Goal: Task Accomplishment & Management: Complete application form

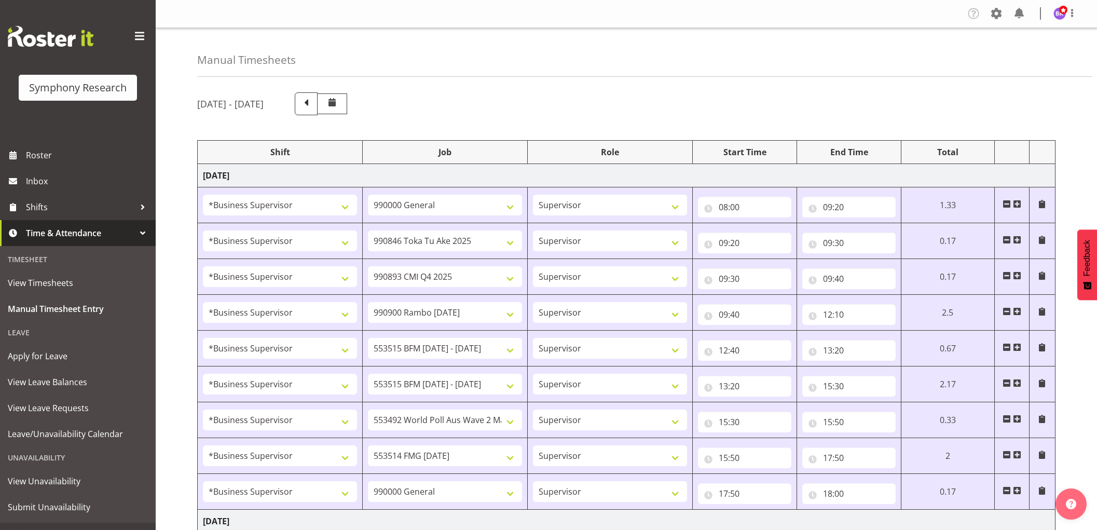
select select "1607"
select select "743"
select select "1607"
select select "9426"
select select "1607"
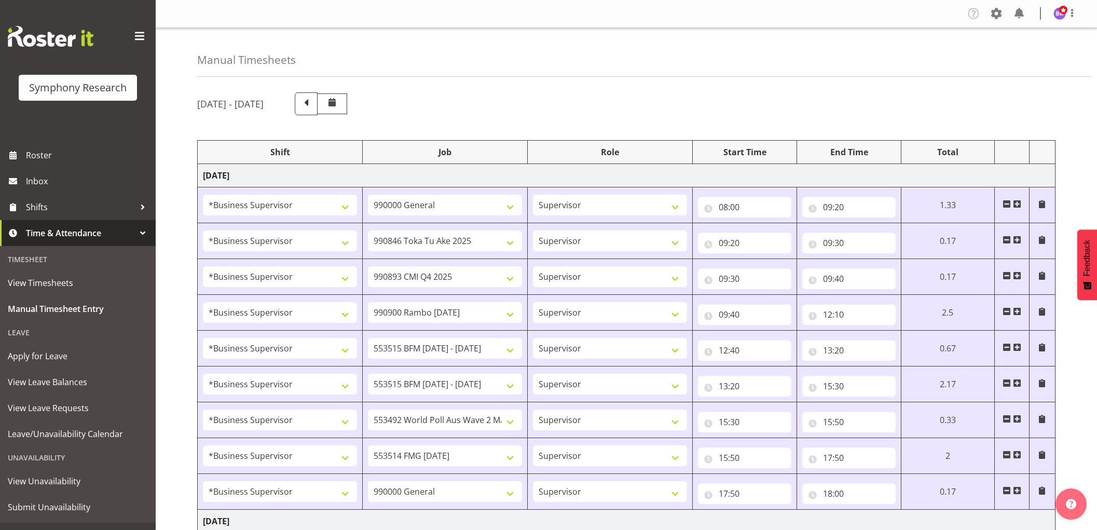
select select "10575"
select select "1607"
select select "10732"
select select "1607"
select select "10731"
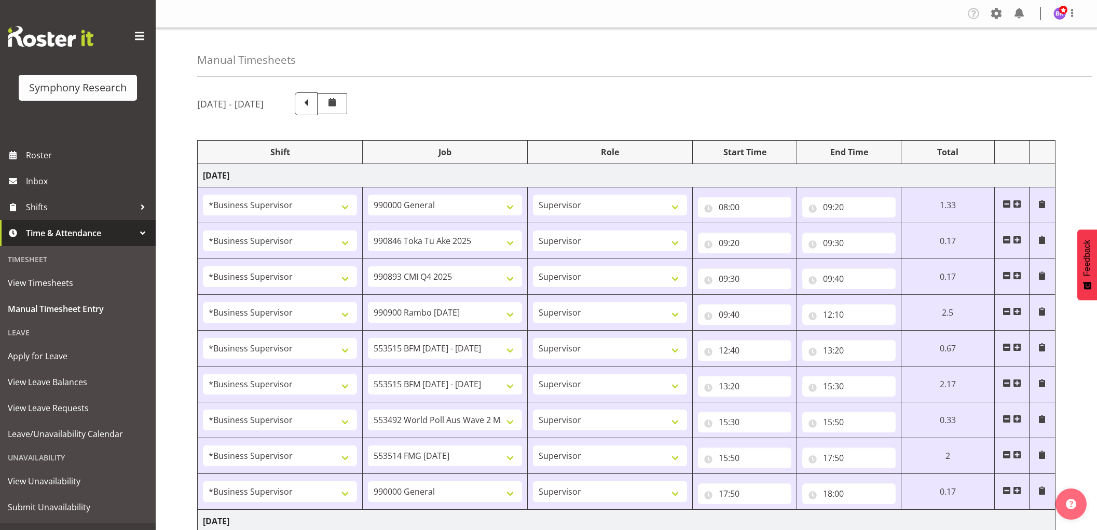
select select "1607"
select select "10731"
select select "1607"
select select "10499"
select select "1607"
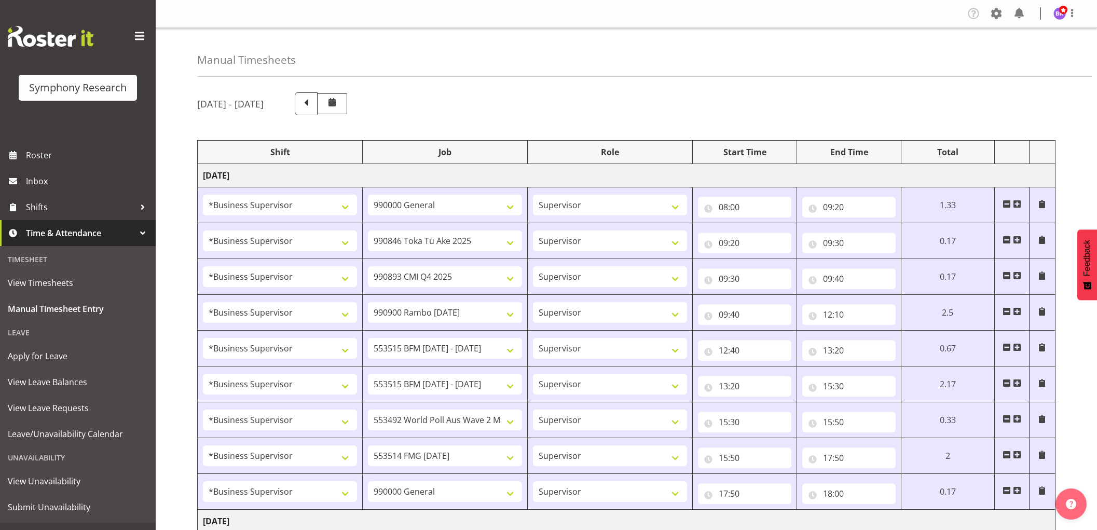
select select "10730"
select select "1607"
select select "743"
select select "1607"
select select "10527"
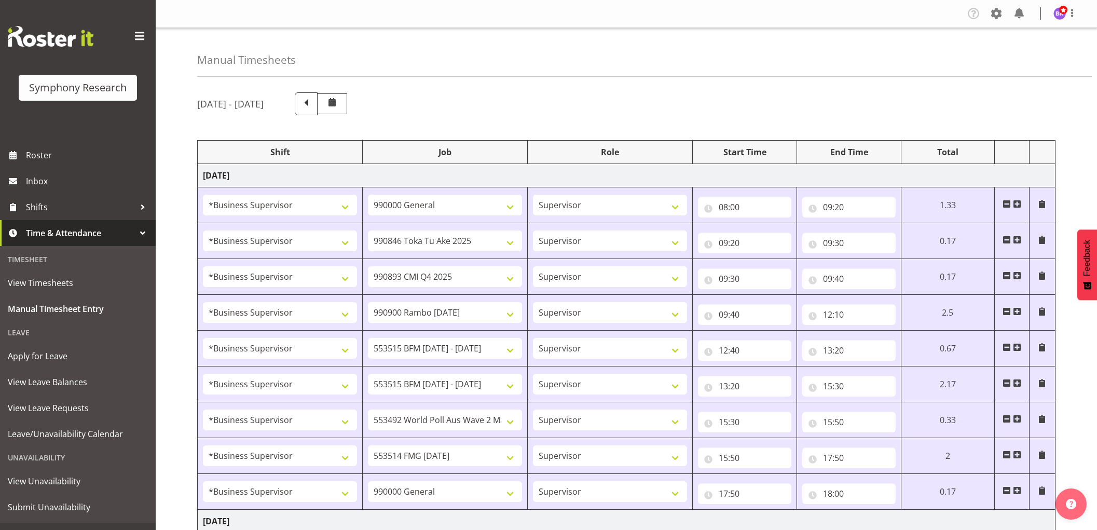
select select "1607"
select select "9426"
select select "1607"
select select "10575"
select select "1607"
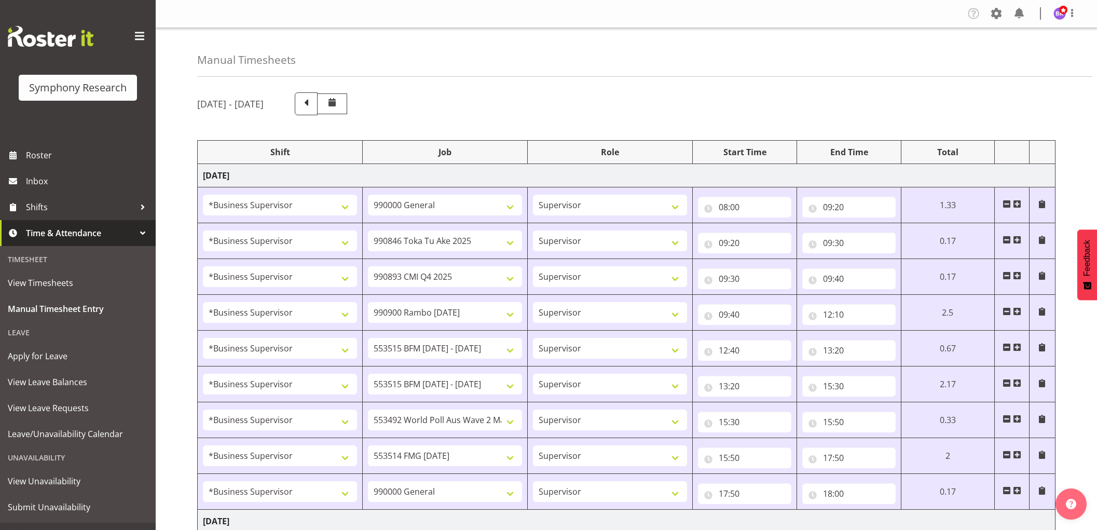
select select "10732"
select select "1607"
select select
select select "1607"
select select
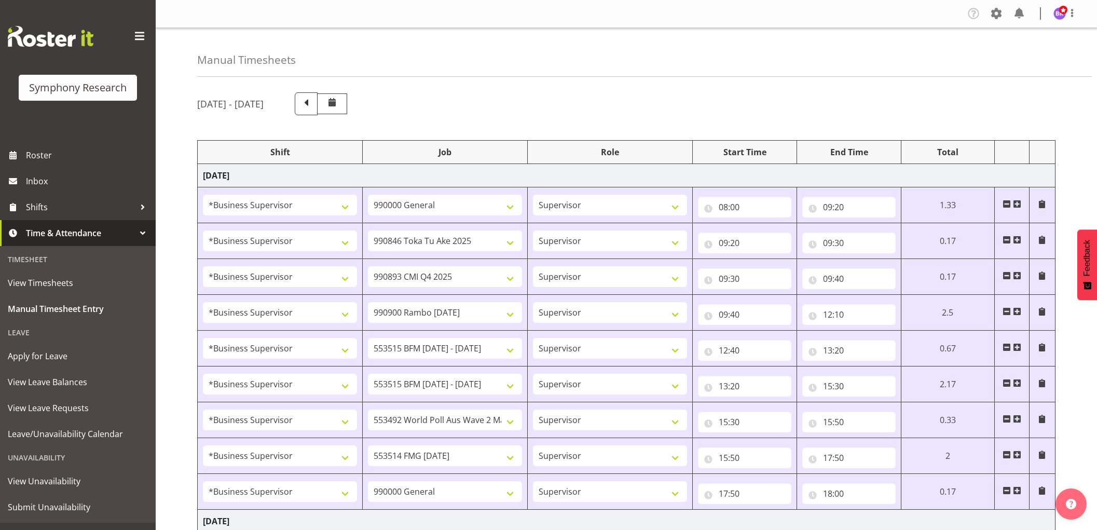
select select "1607"
select select "10730"
select select "1607"
select select "10499"
select select "1607"
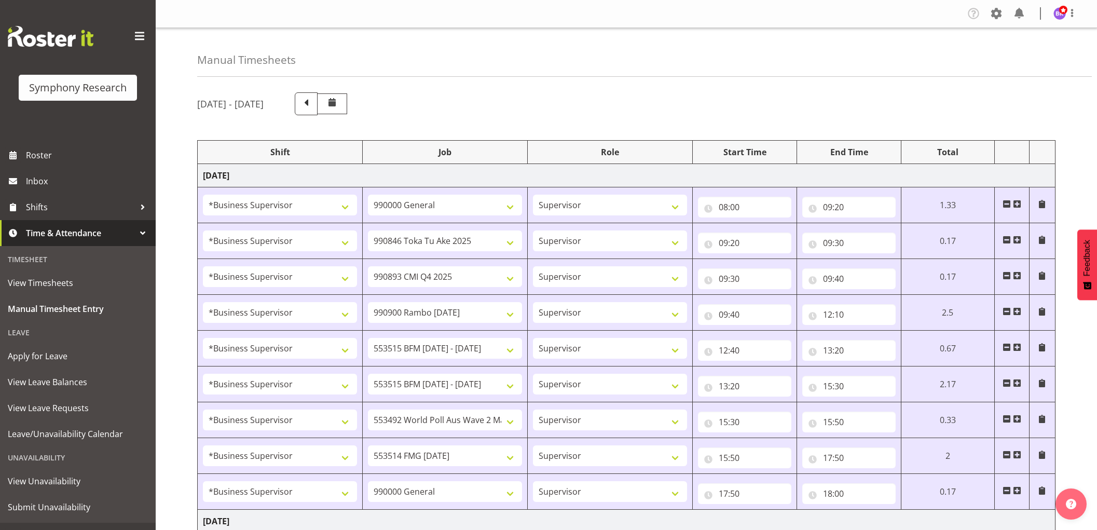
select select "743"
select select "1607"
select select "743"
select select "1607"
select select "9426"
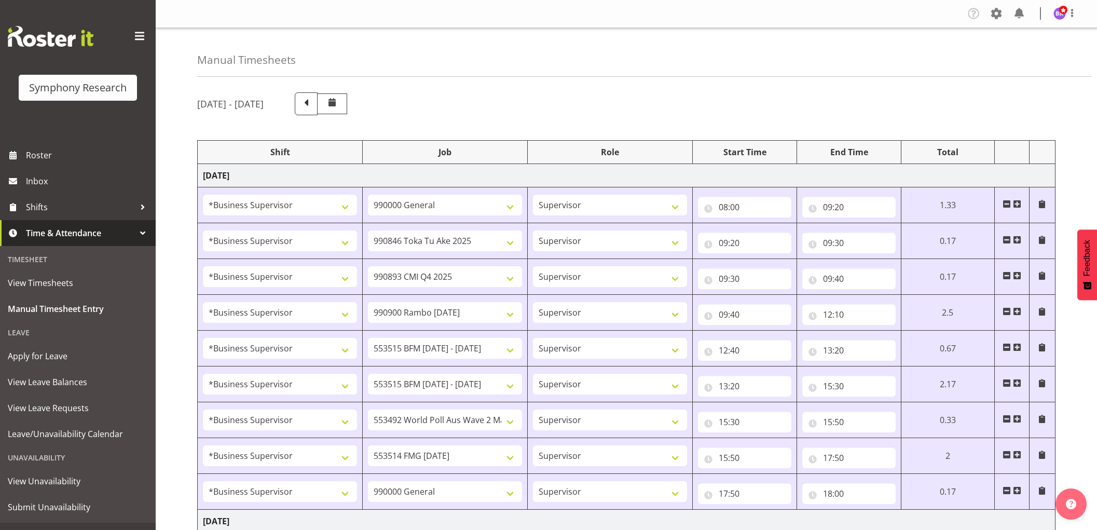
select select "1607"
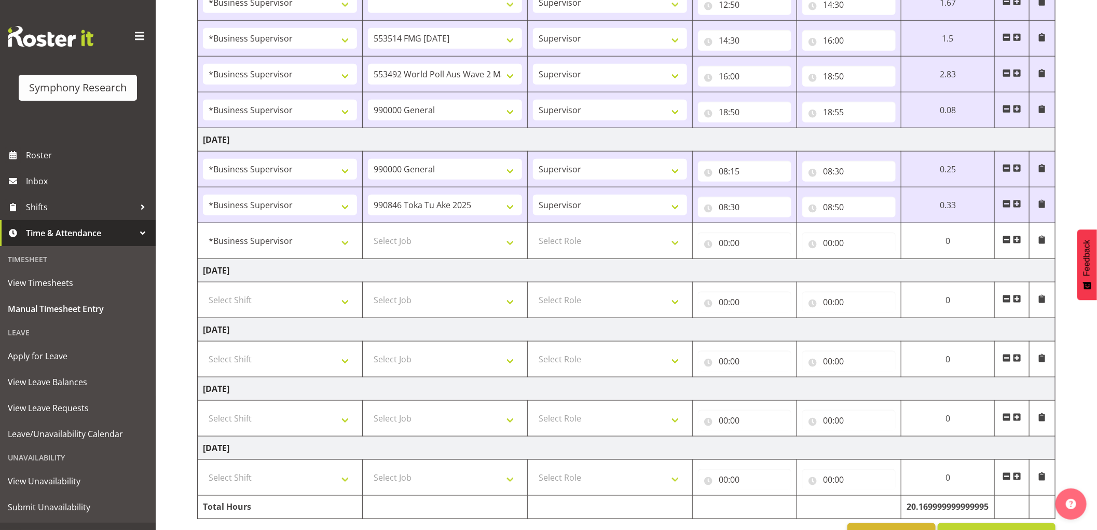
scroll to position [727, 0]
click at [463, 245] on select "Select Job 550060 IF Admin 553492 World Poll Aus Wave 2 Main 2025 553493 World …" at bounding box center [445, 240] width 154 height 21
click at [465, 241] on select "Select Job 550060 IF Admin 553492 World Poll Aus Wave 2 Main 2025 553493 World …" at bounding box center [445, 240] width 154 height 21
select select "10575"
click at [368, 231] on select "Select Job 550060 IF Admin 553492 World Poll Aus Wave 2 Main 2025 553493 World …" at bounding box center [445, 240] width 154 height 21
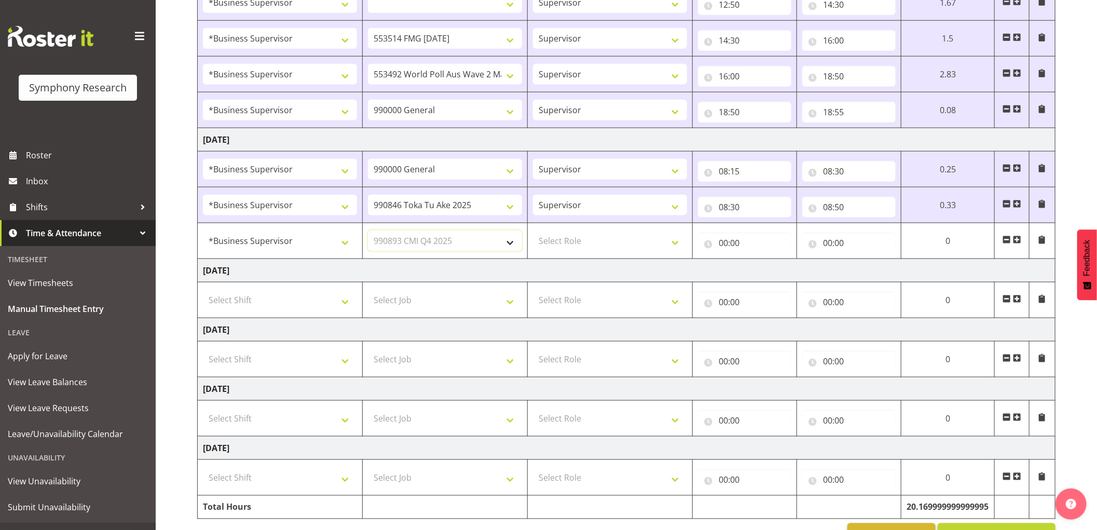
select select
click at [606, 244] on select "Select Role Supervisor Interviewing Briefing" at bounding box center [610, 240] width 154 height 21
select select "45"
click at [533, 231] on select "Select Role Supervisor Interviewing Briefing" at bounding box center [610, 240] width 154 height 21
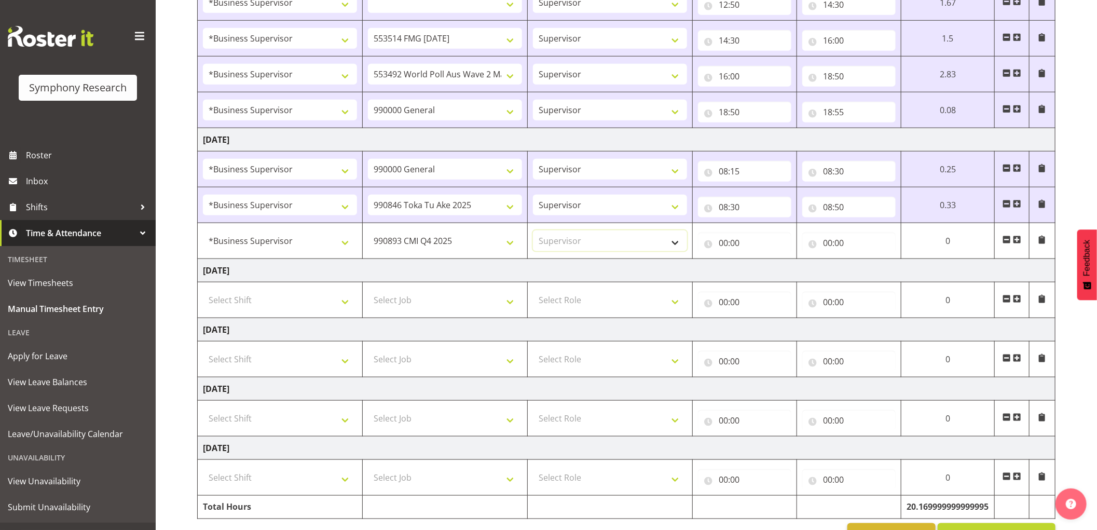
select select
click at [719, 245] on input "00:00" at bounding box center [744, 242] width 93 height 21
click at [765, 272] on select "00 01 02 03 04 05 06 07 08 09 10 11 12 13 14 15 16 17 18 19 20 21 22 23" at bounding box center [768, 269] width 23 height 21
select select "8"
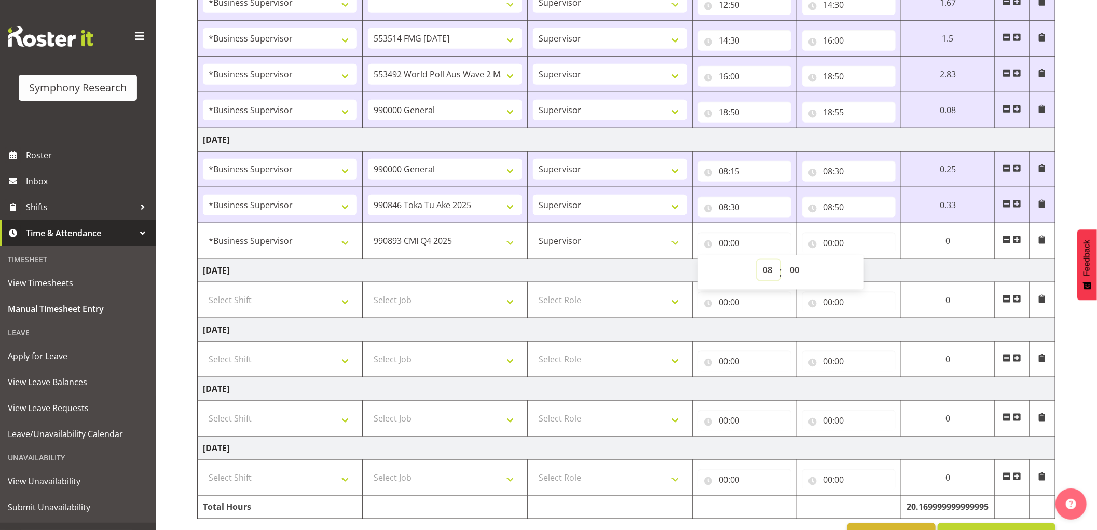
click at [757, 260] on select "00 01 02 03 04 05 06 07 08 09 10 11 12 13 14 15 16 17 18 19 20 21 22 23" at bounding box center [768, 269] width 23 height 21
select select
type input "08:00"
click at [800, 274] on select "00 01 02 03 04 05 06 07 08 09 10 11 12 13 14 15 16 17 18 19 20 21 22 23 24 25 2…" at bounding box center [795, 269] width 23 height 21
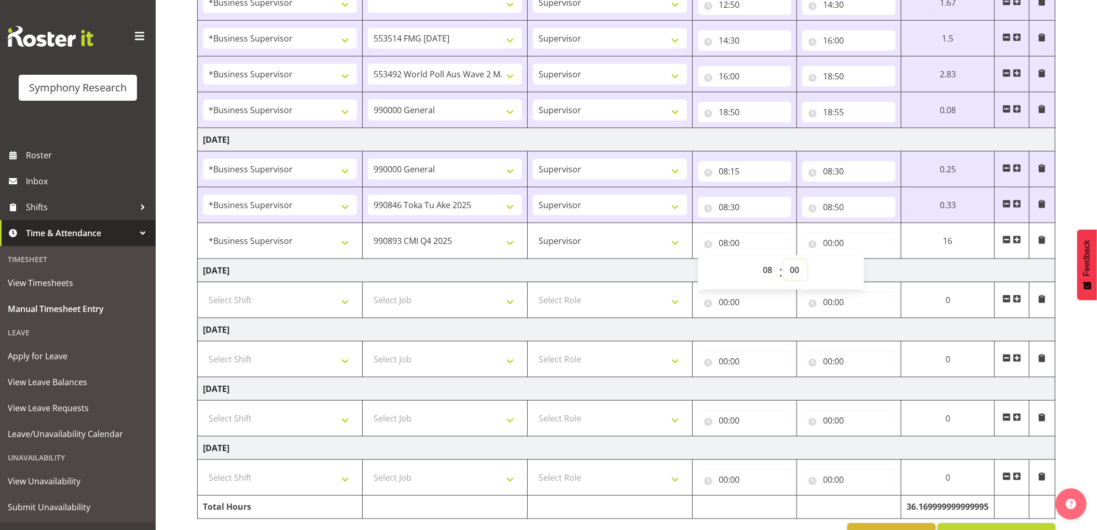
select select "50"
click at [784, 260] on select "00 01 02 03 04 05 06 07 08 09 10 11 12 13 14 15 16 17 18 19 20 21 22 23 24 25 2…" at bounding box center [795, 269] width 23 height 21
select select
type input "08:50"
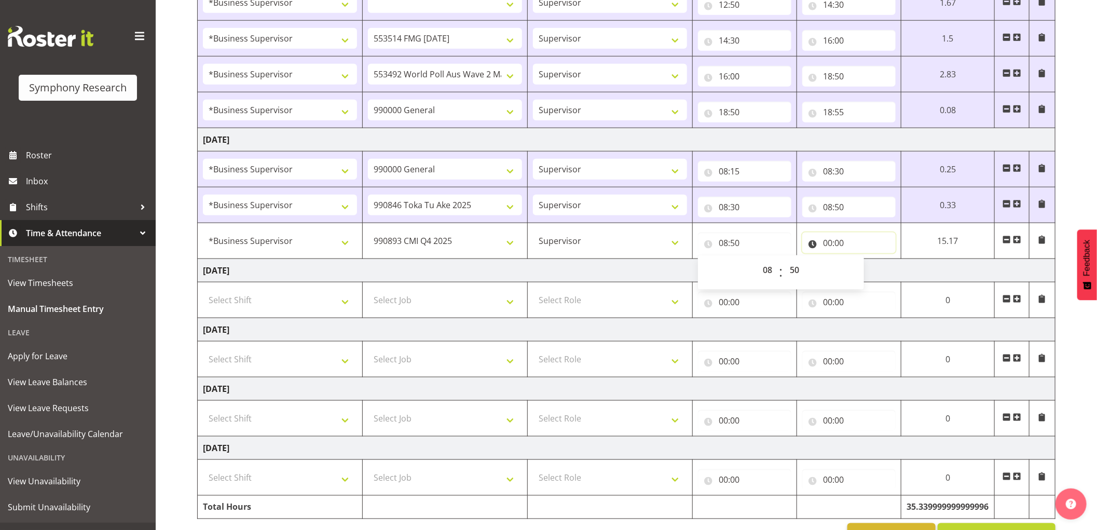
click at [828, 238] on input "00:00" at bounding box center [848, 242] width 93 height 21
click at [862, 270] on select "00 01 02 03 04 05 06 07 08 09 10 11 12 13 14 15 16 17 18 19 20 21 22 23" at bounding box center [872, 269] width 23 height 21
select select "9"
click at [861, 260] on select "00 01 02 03 04 05 06 07 08 09 10 11 12 13 14 15 16 17 18 19 20 21 22 23" at bounding box center [872, 269] width 23 height 21
select select
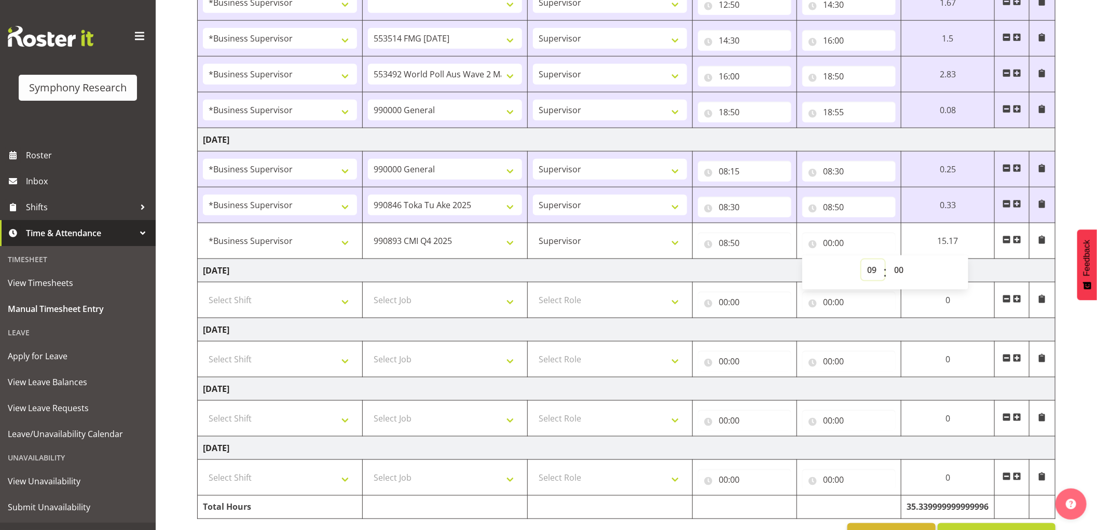
select select
type input "09:00"
click at [900, 267] on select "00 01 02 03 04 05 06 07 08 09 10 11 12 13 14 15 16 17 18 19 20 21 22 23 24 25 2…" at bounding box center [899, 269] width 23 height 21
select select "30"
click at [888, 260] on select "00 01 02 03 04 05 06 07 08 09 10 11 12 13 14 15 16 17 18 19 20 21 22 23 24 25 2…" at bounding box center [899, 269] width 23 height 21
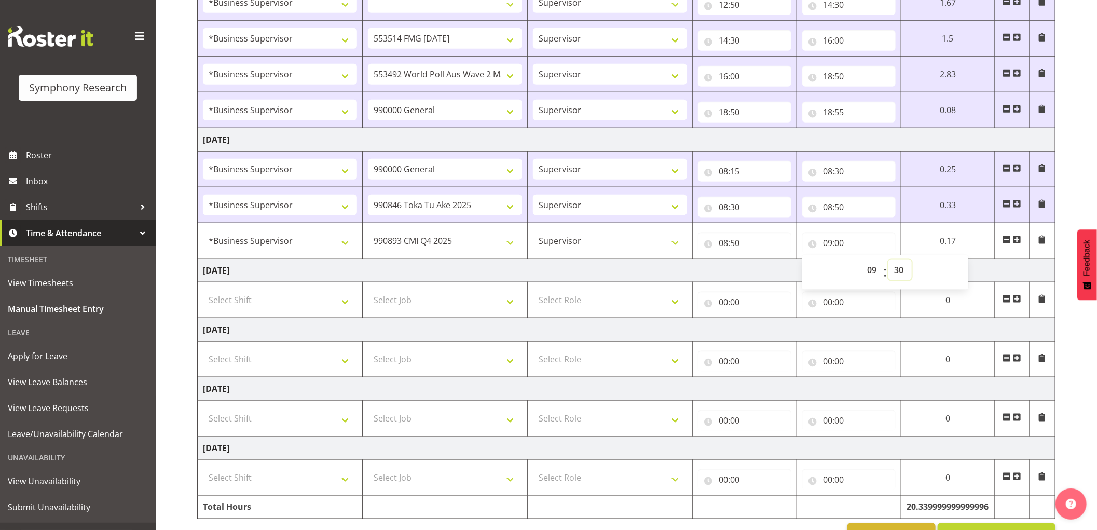
select select
type input "09:30"
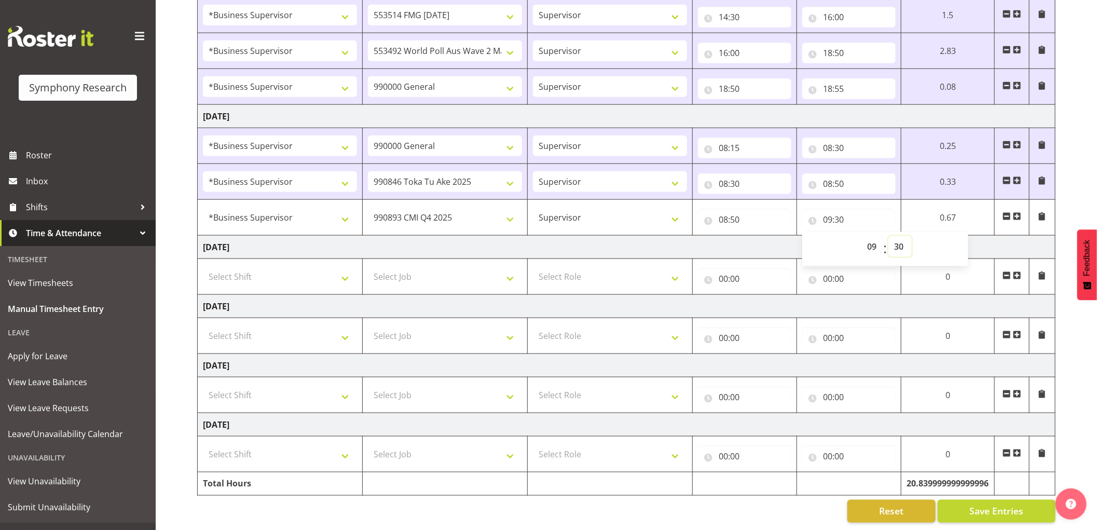
scroll to position [763, 0]
drag, startPoint x: 998, startPoint y: 500, endPoint x: 982, endPoint y: 474, distance: 29.8
click at [998, 504] on span "Save Entries" at bounding box center [996, 510] width 54 height 13
select select
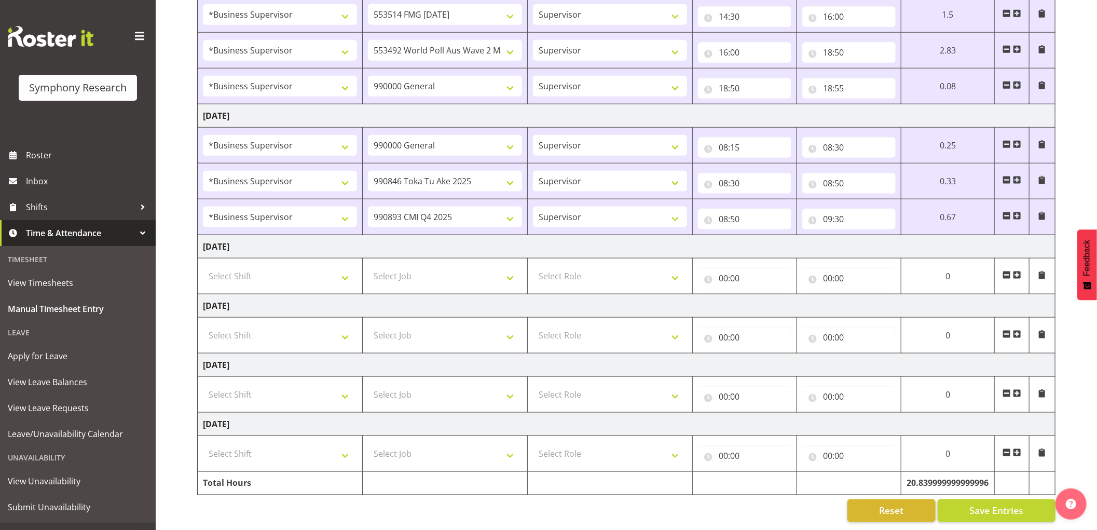
click at [867, 239] on td "[DATE]" at bounding box center [627, 246] width 858 height 23
click at [1017, 212] on span at bounding box center [1017, 216] width 8 height 8
select select
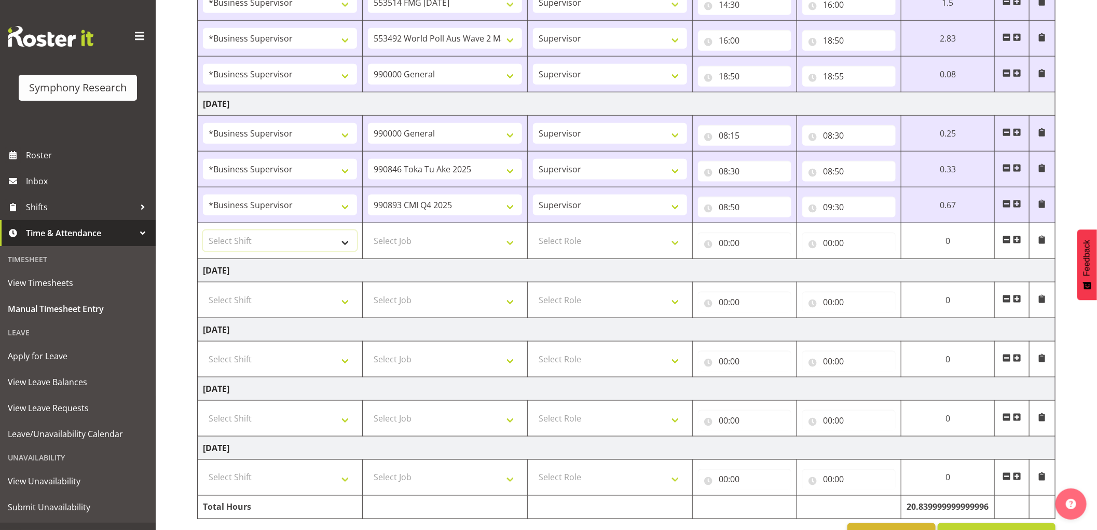
click at [340, 249] on select "Select Shift !!Weekend Residential (Roster IT Shift Label) *Business 9/10am ~ 4…" at bounding box center [280, 240] width 154 height 21
select select "1607"
click at [203, 232] on select "Select Shift !!Weekend Residential (Roster IT Shift Label) *Business 9/10am ~ 4…" at bounding box center [280, 240] width 154 height 21
select select
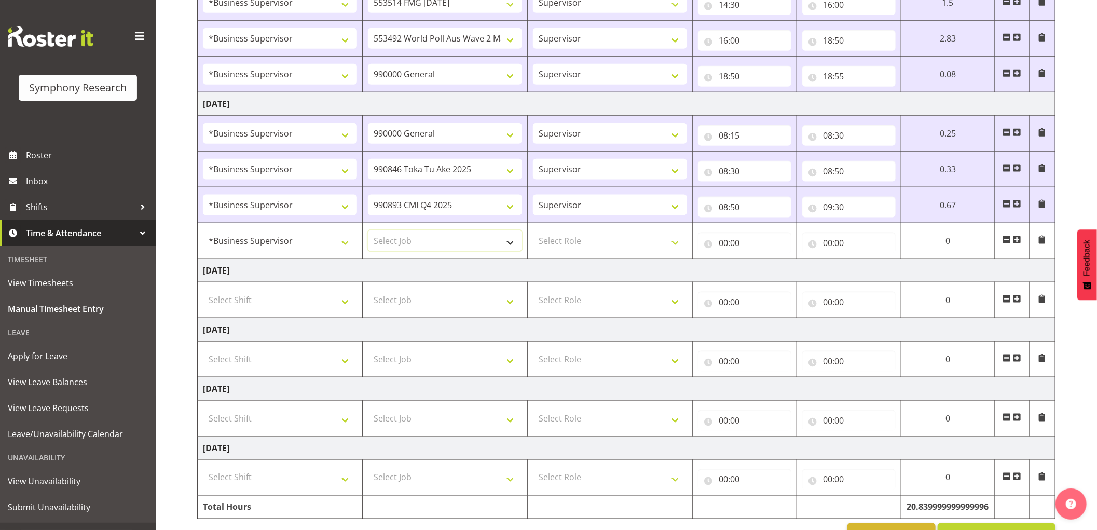
click at [423, 248] on select "Select Job 550060 IF Admin 553492 World Poll Aus Wave 2 Main 2025 553493 World …" at bounding box center [445, 240] width 154 height 21
select select "10732"
click at [368, 232] on select "Select Job 550060 IF Admin 553492 World Poll Aus Wave 2 Main 2025 553493 World …" at bounding box center [445, 240] width 154 height 21
select select
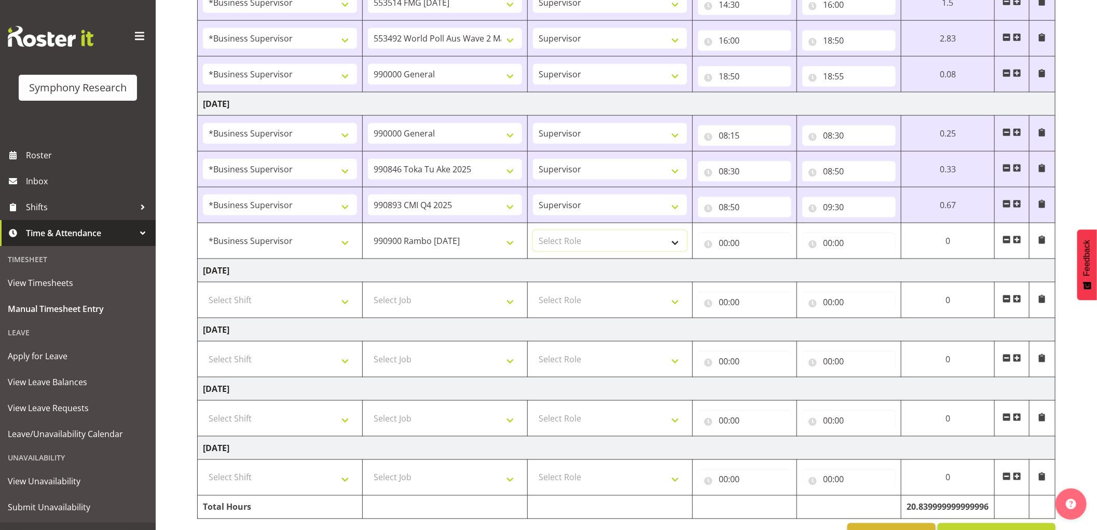
click at [574, 246] on select "Select Role Supervisor Interviewing Briefing" at bounding box center [610, 240] width 154 height 21
select select "45"
click at [533, 232] on select "Select Role Supervisor Interviewing Briefing" at bounding box center [610, 240] width 154 height 21
select select
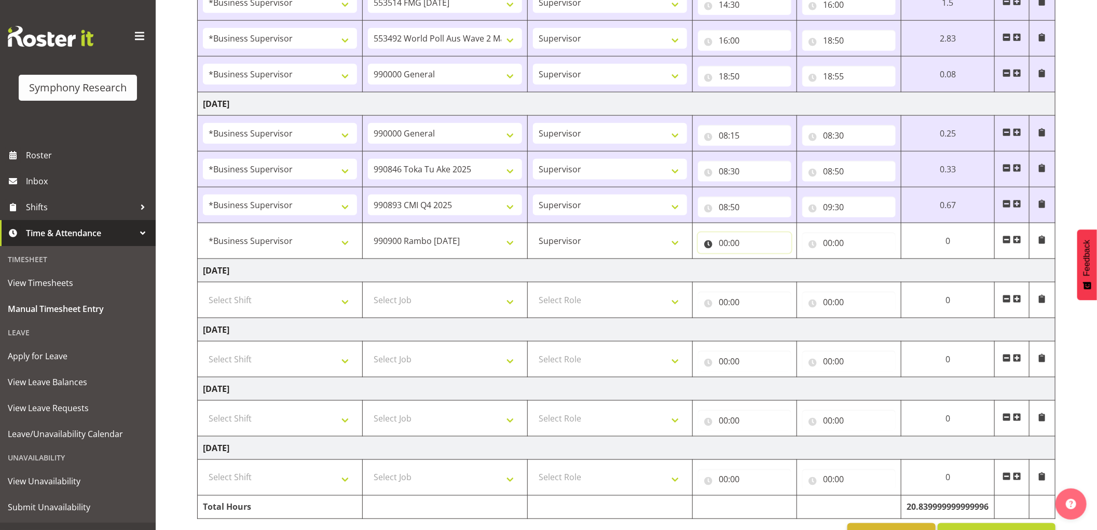
click at [722, 244] on input "00:00" at bounding box center [744, 242] width 93 height 21
click at [768, 272] on select "00 01 02 03 04 05 06 07 08 09 10 11 12 13 14 15 16 17 18 19 20 21 22 23" at bounding box center [768, 269] width 23 height 21
select select "9"
click at [757, 261] on select "00 01 02 03 04 05 06 07 08 09 10 11 12 13 14 15 16 17 18 19 20 21 22 23" at bounding box center [768, 269] width 23 height 21
select select
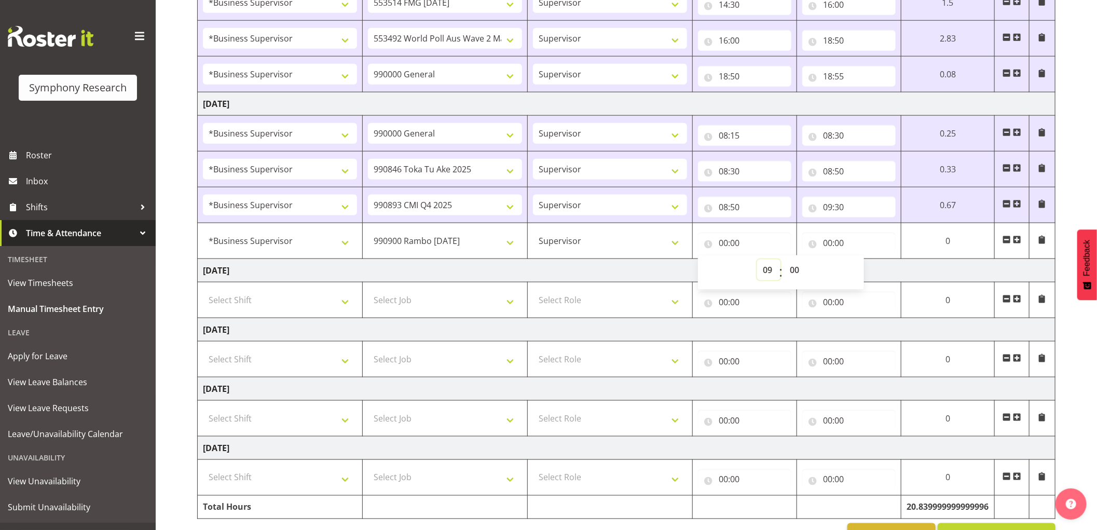
select select
type input "09:00"
click at [792, 272] on select "00 01 02 03 04 05 06 07 08 09 10 11 12 13 14 15 16 17 18 19 20 21 22 23 24 25 2…" at bounding box center [795, 269] width 23 height 21
select select "30"
click at [784, 261] on select "00 01 02 03 04 05 06 07 08 09 10 11 12 13 14 15 16 17 18 19 20 21 22 23 24 25 2…" at bounding box center [795, 269] width 23 height 21
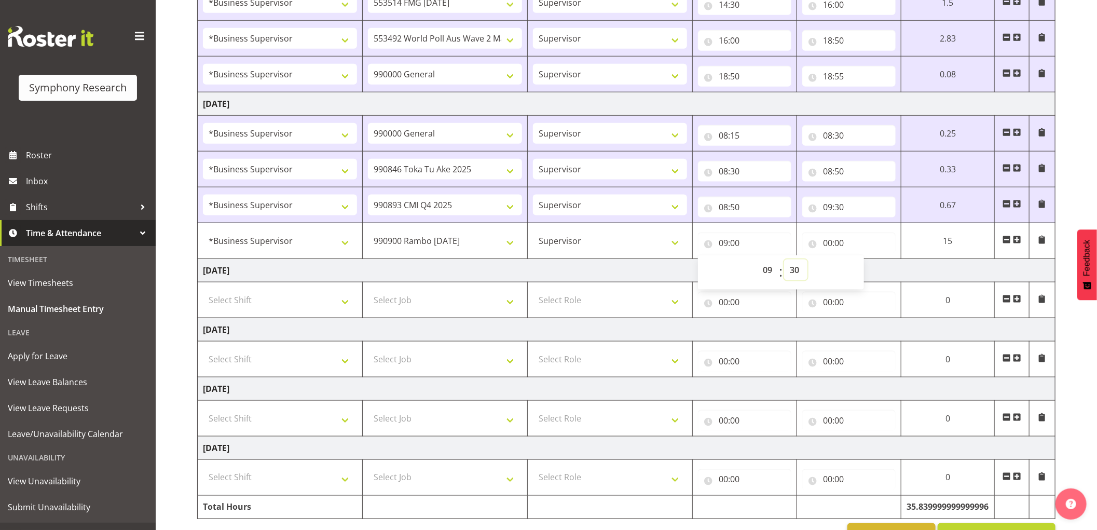
select select
type input "09:30"
click at [822, 245] on input "00:00" at bounding box center [848, 242] width 93 height 21
click at [867, 271] on select "00 01 02 03 04 05 06 07 08 09 10 11 12 13 14 15 16 17 18 19 20 21 22 23" at bounding box center [872, 269] width 23 height 21
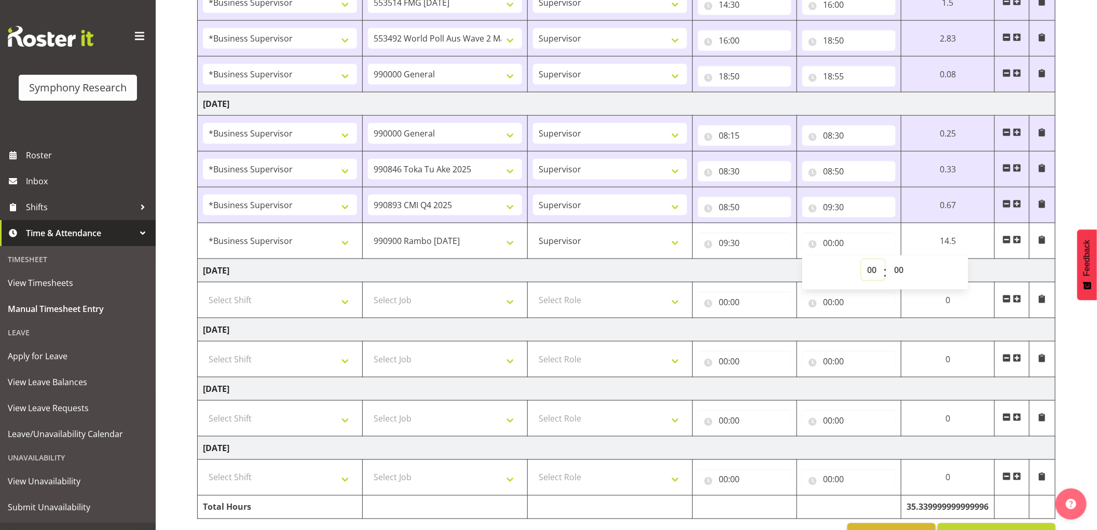
select select "11"
click at [861, 261] on select "00 01 02 03 04 05 06 07 08 09 10 11 12 13 14 15 16 17 18 19 20 21 22 23" at bounding box center [872, 269] width 23 height 21
select select
type input "11:00"
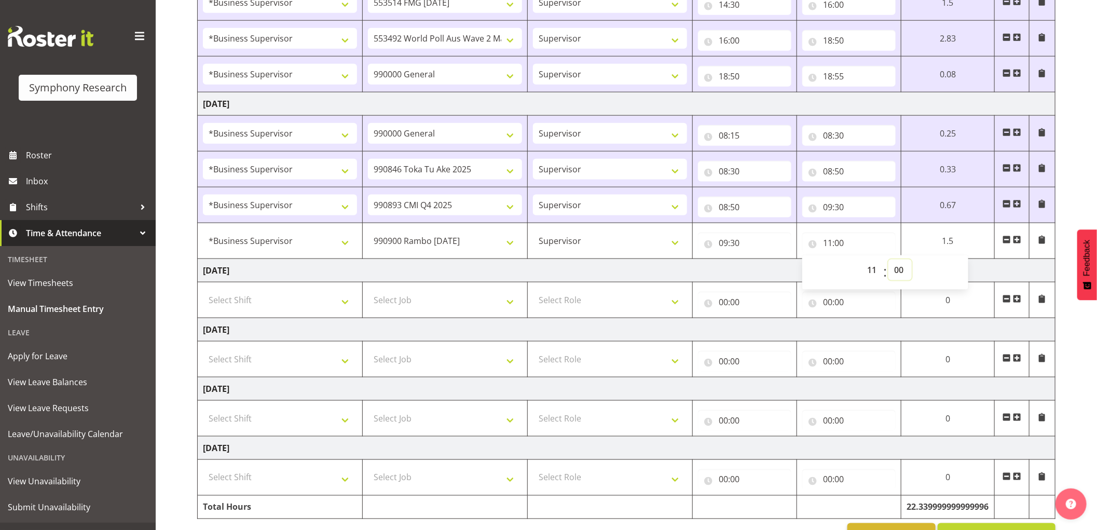
click at [900, 273] on select "00 01 02 03 04 05 06 07 08 09 10 11 12 13 14 15 16 17 18 19 20 21 22 23 24 25 2…" at bounding box center [899, 269] width 23 height 21
select select "30"
click at [888, 261] on select "00 01 02 03 04 05 06 07 08 09 10 11 12 13 14 15 16 17 18 19 20 21 22 23 24 25 2…" at bounding box center [899, 269] width 23 height 21
select select
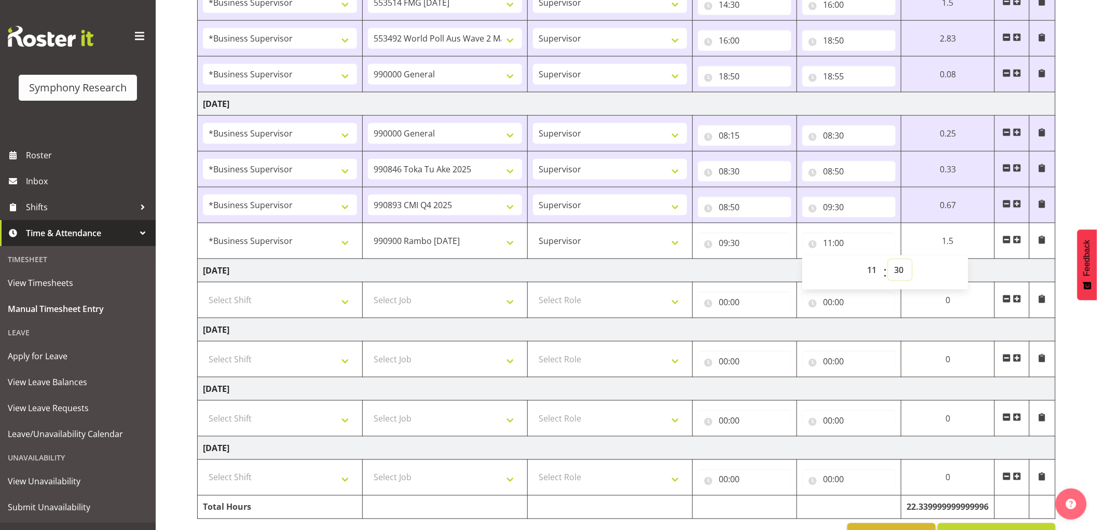
type input "11:30"
click at [1018, 241] on span at bounding box center [1017, 240] width 8 height 8
select select
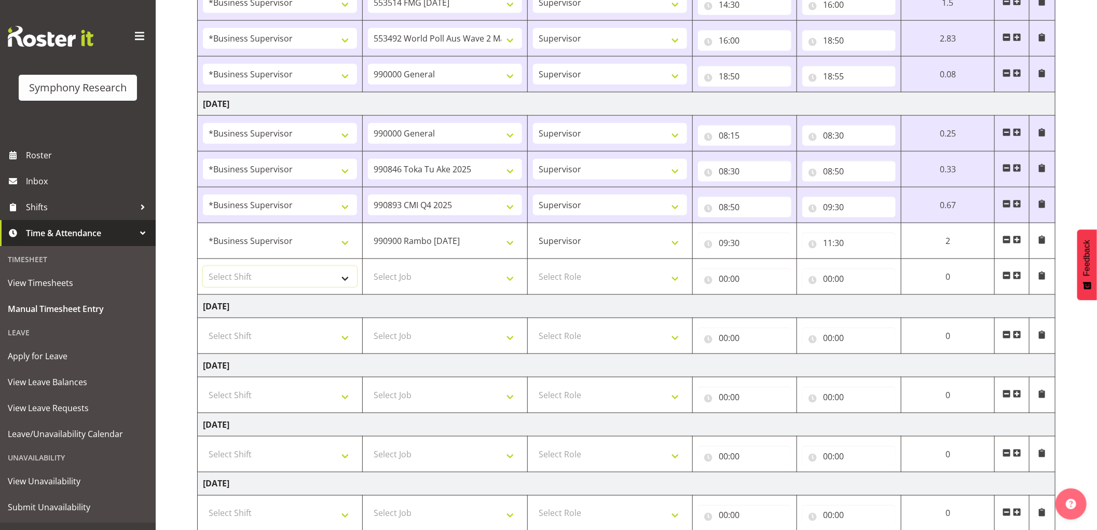
click at [330, 287] on select "Select Shift !!Weekend Residential (Roster IT Shift Label) *Business 9/10am ~ 4…" at bounding box center [280, 276] width 154 height 21
select select "1607"
click at [203, 268] on select "Select Shift !!Weekend Residential (Roster IT Shift Label) *Business 9/10am ~ 4…" at bounding box center [280, 276] width 154 height 21
select select
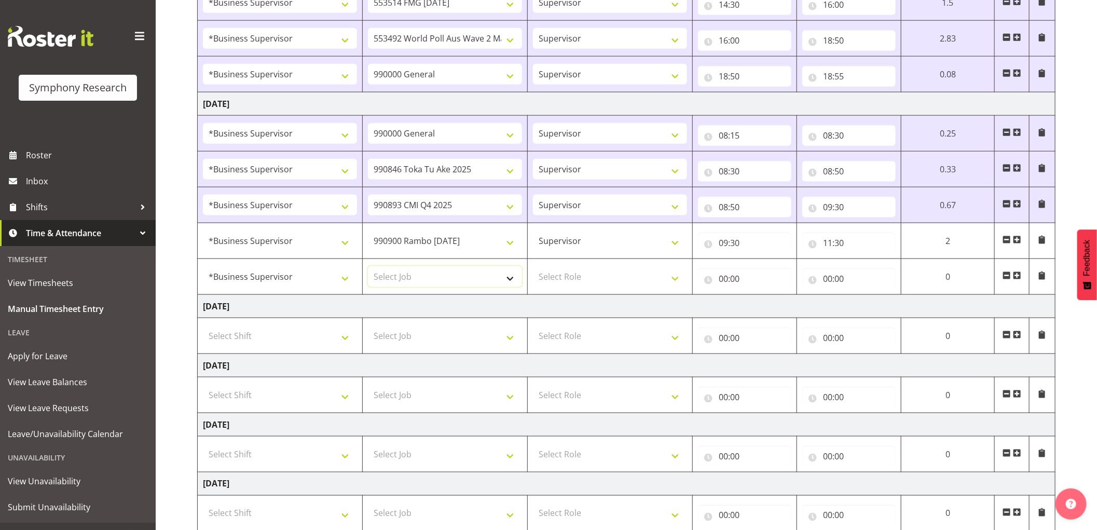
click at [443, 281] on select "Select Job 550060 IF Admin 553492 World Poll Aus Wave 2 Main 2025 553493 World …" at bounding box center [445, 276] width 154 height 21
select select "10731"
click at [368, 268] on select "Select Job 550060 IF Admin 553492 World Poll Aus Wave 2 Main 2025 553493 World …" at bounding box center [445, 276] width 154 height 21
select select
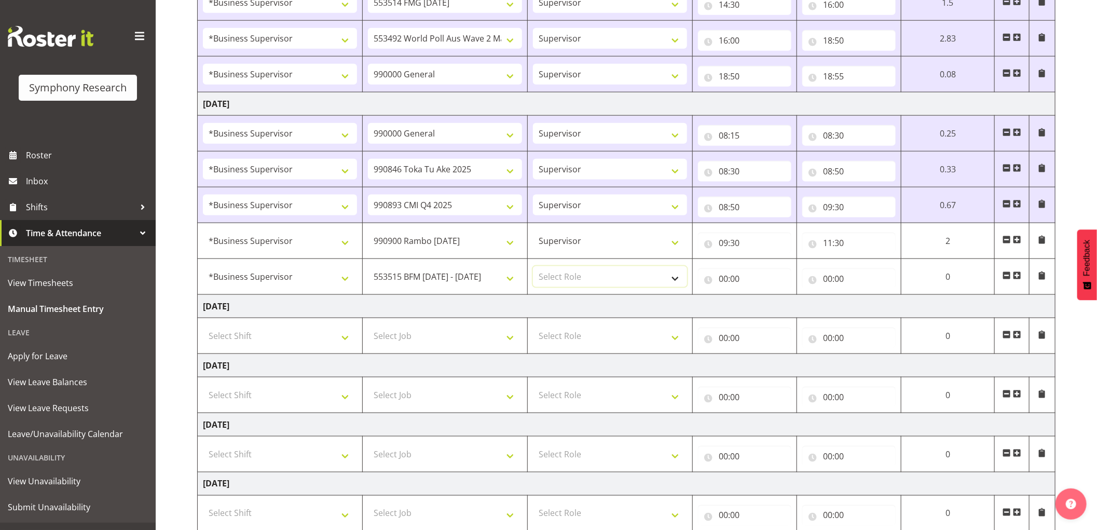
click at [597, 277] on select "Select Role Supervisor Interviewing Briefing" at bounding box center [610, 276] width 154 height 21
select select "45"
click at [533, 268] on select "Select Role Supervisor Interviewing Briefing" at bounding box center [610, 276] width 154 height 21
select select
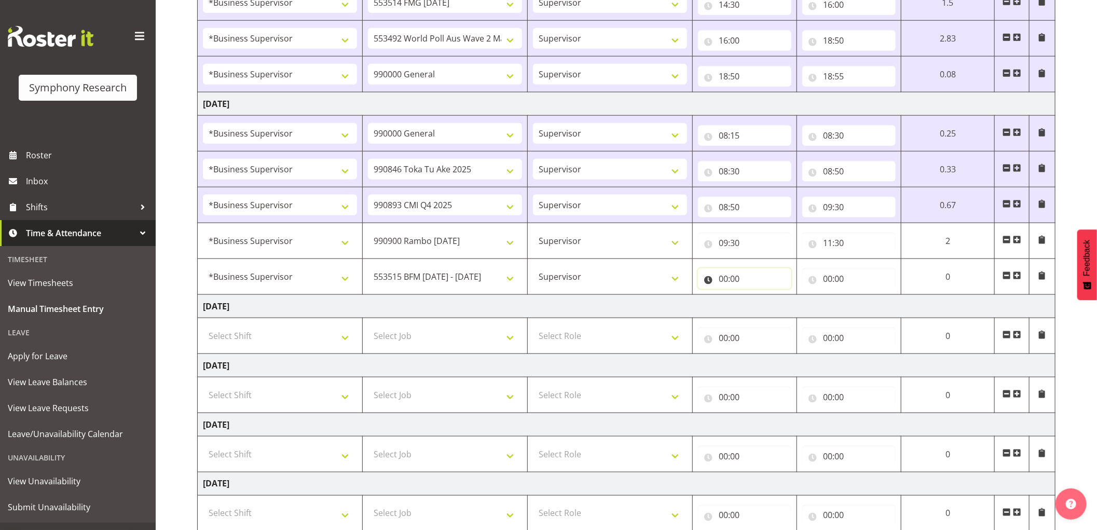
click at [722, 280] on input "00:00" at bounding box center [744, 278] width 93 height 21
click at [763, 308] on select "00 01 02 03 04 05 06 07 08 09 10 11 12 13 14 15 16 17 18 19 20 21 22 23" at bounding box center [768, 305] width 23 height 21
select select "12"
click at [757, 297] on select "00 01 02 03 04 05 06 07 08 09 10 11 12 13 14 15 16 17 18 19 20 21 22 23" at bounding box center [768, 305] width 23 height 21
select select
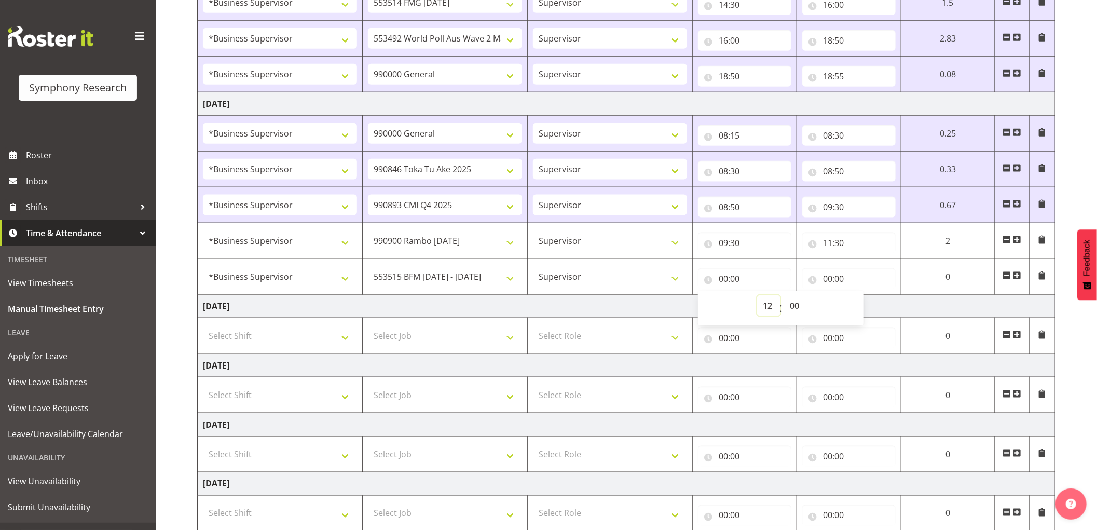
select select
type input "12:00"
click at [829, 274] on input "00:00" at bounding box center [848, 278] width 93 height 21
click at [868, 306] on select "00 01 02 03 04 05 06 07 08 09 10 11 12 13 14 15 16 17 18 19 20 21 22 23" at bounding box center [872, 305] width 23 height 21
select select "12"
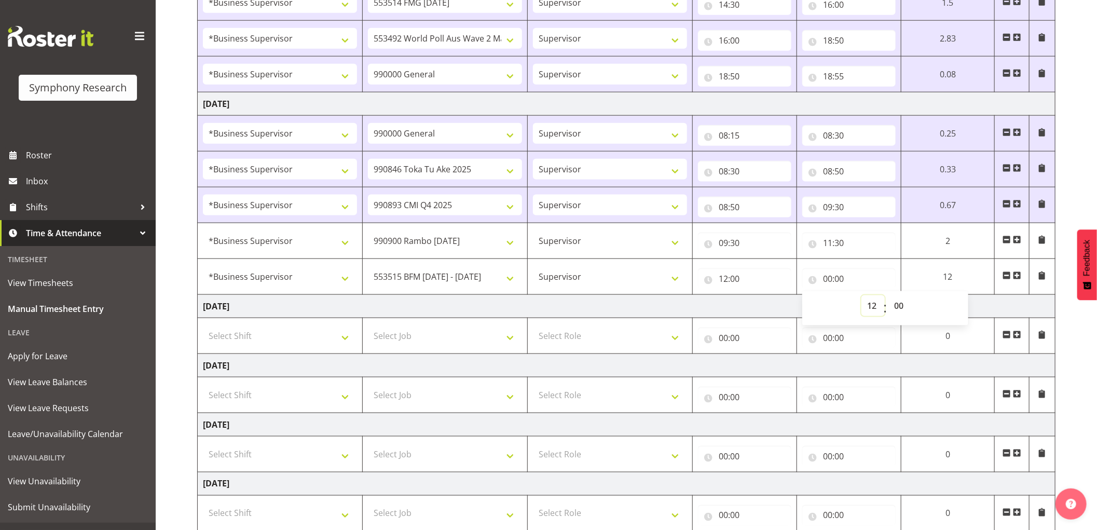
click at [861, 297] on select "00 01 02 03 04 05 06 07 08 09 10 11 12 13 14 15 16 17 18 19 20 21 22 23" at bounding box center [872, 305] width 23 height 21
select select
type input "12:00"
click at [904, 306] on select "00 01 02 03 04 05 06 07 08 09 10 11 12 13 14 15 16 17 18 19 20 21 22 23 24 25 2…" at bounding box center [899, 305] width 23 height 21
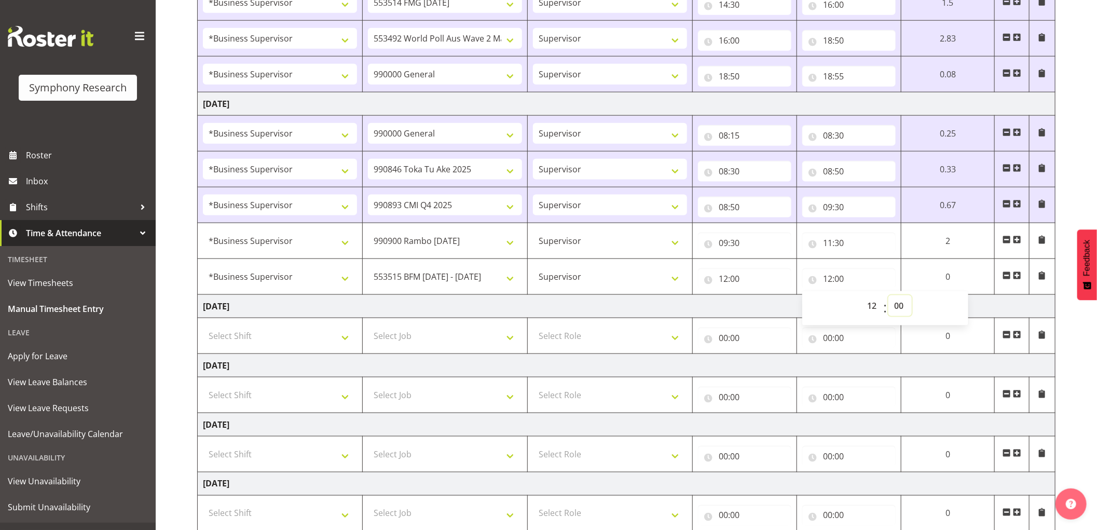
select select "15"
click at [888, 297] on select "00 01 02 03 04 05 06 07 08 09 10 11 12 13 14 15 16 17 18 19 20 21 22 23 24 25 2…" at bounding box center [899, 305] width 23 height 21
select select
type input "12:15"
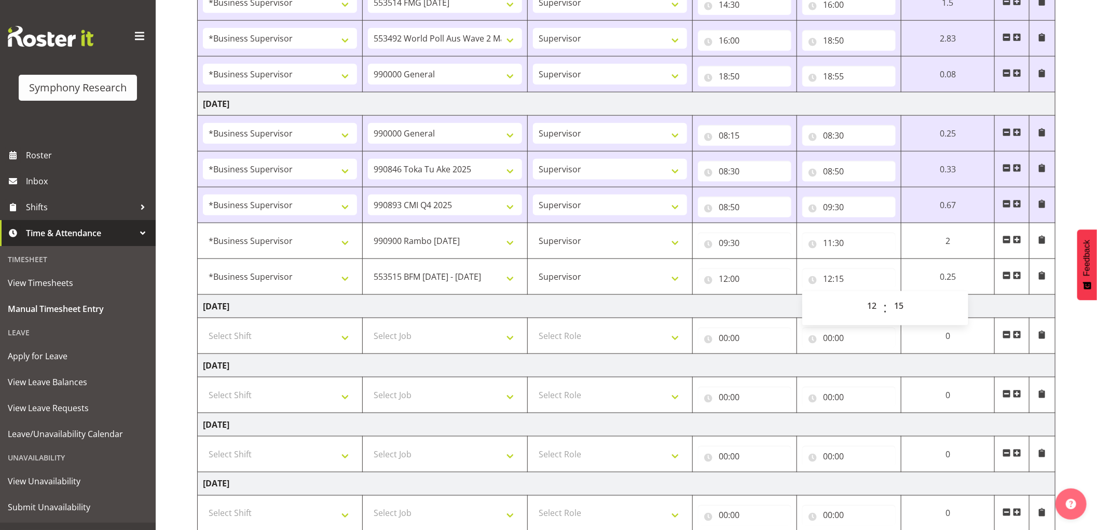
click at [571, 311] on td "[DATE]" at bounding box center [627, 306] width 858 height 23
click at [1019, 275] on span at bounding box center [1017, 275] width 8 height 8
select select
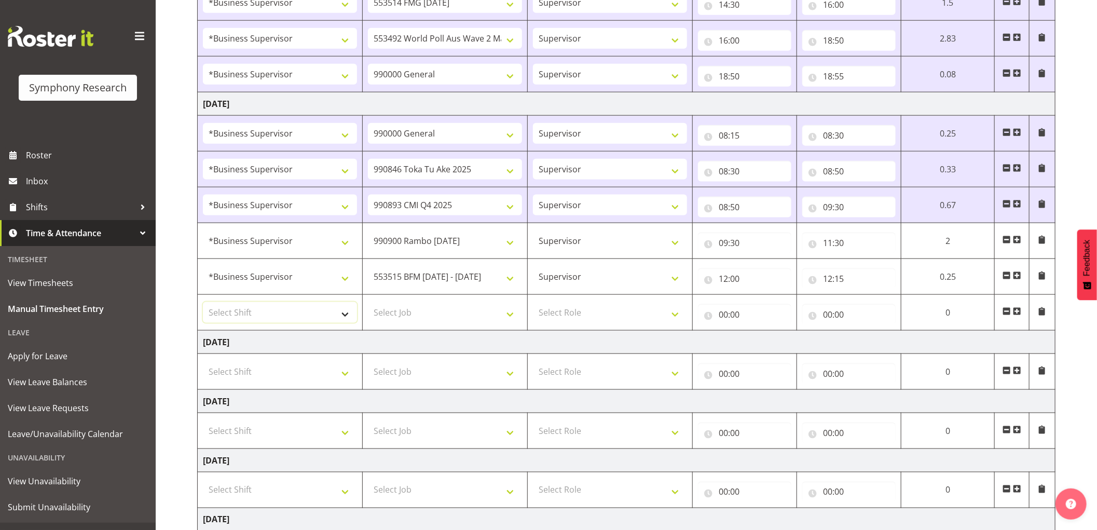
click at [313, 322] on select "Select Shift !!Weekend Residential (Roster IT Shift Label) *Business 9/10am ~ 4…" at bounding box center [280, 312] width 154 height 21
select select "1607"
click at [203, 304] on select "Select Shift !!Weekend Residential (Roster IT Shift Label) *Business 9/10am ~ 4…" at bounding box center [280, 312] width 154 height 21
select select
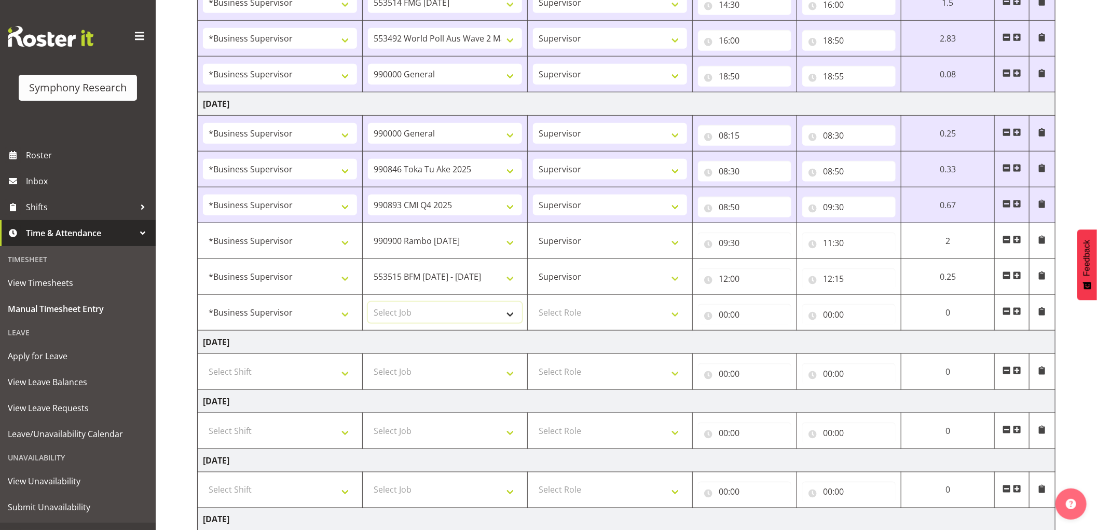
click at [437, 311] on select "Select Job 550060 IF Admin 553492 World Poll Aus Wave 2 Main 2025 553493 World …" at bounding box center [445, 312] width 154 height 21
select select "10731"
click at [368, 304] on select "Select Job 550060 IF Admin 553492 World Poll Aus Wave 2 Main 2025 553493 World …" at bounding box center [445, 312] width 154 height 21
select select
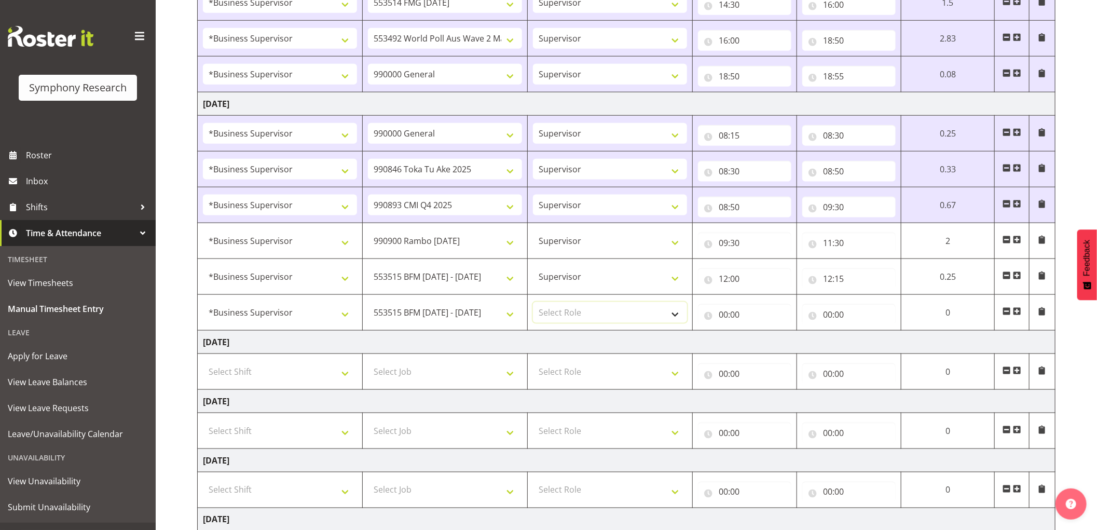
click at [574, 317] on select "Select Role Supervisor Interviewing Briefing" at bounding box center [610, 312] width 154 height 21
select select "45"
click at [533, 304] on select "Select Role Supervisor Interviewing Briefing" at bounding box center [610, 312] width 154 height 21
select select
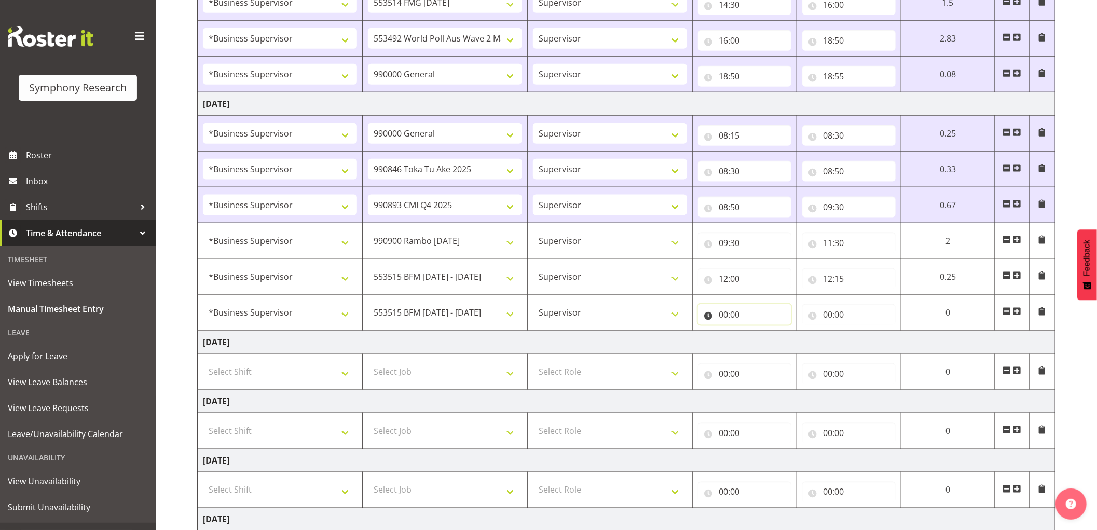
click at [721, 314] on input "00:00" at bounding box center [744, 314] width 93 height 21
click at [766, 342] on select "00 01 02 03 04 05 06 07 08 09 10 11 12 13 14 15 16 17 18 19 20 21 22 23" at bounding box center [768, 341] width 23 height 21
select select "12"
click at [757, 333] on select "00 01 02 03 04 05 06 07 08 09 10 11 12 13 14 15 16 17 18 19 20 21 22 23" at bounding box center [768, 341] width 23 height 21
select select
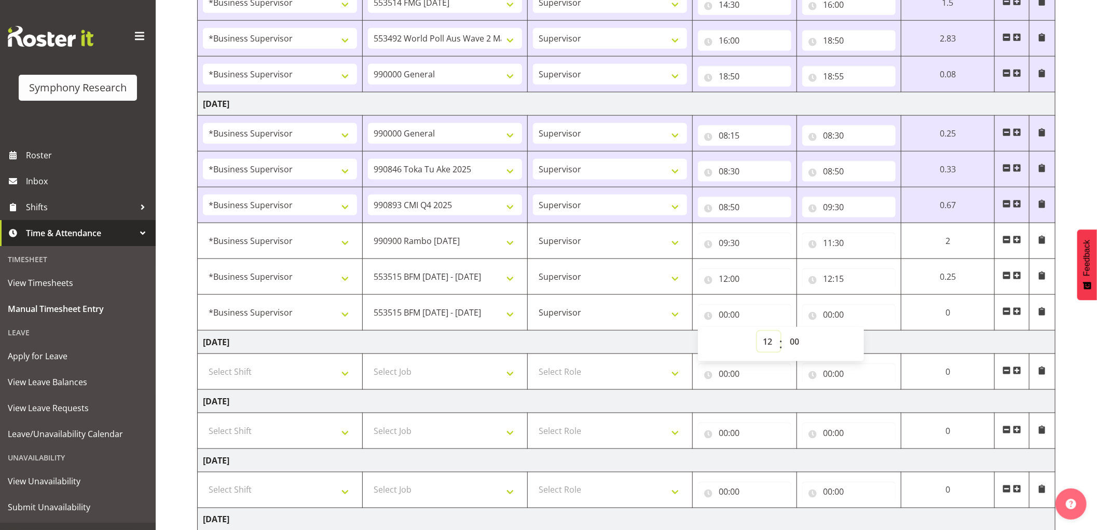
select select
type input "12:00"
click at [798, 344] on select "00 01 02 03 04 05 06 07 08 09 10 11 12 13 14 15 16 17 18 19 20 21 22 23 24 25 2…" at bounding box center [795, 341] width 23 height 21
select select "15"
click at [784, 333] on select "00 01 02 03 04 05 06 07 08 09 10 11 12 13 14 15 16 17 18 19 20 21 22 23 24 25 2…" at bounding box center [795, 341] width 23 height 21
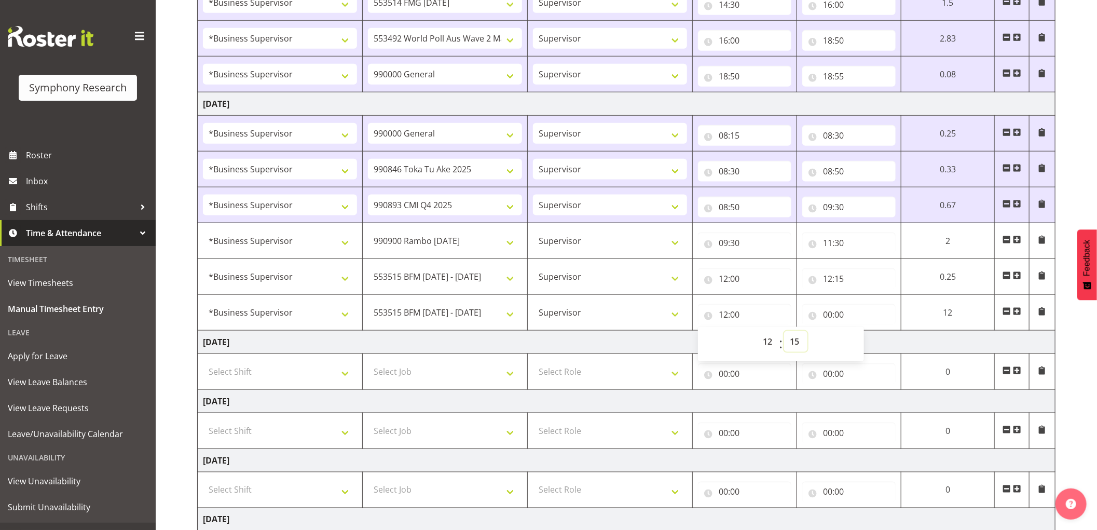
select select
type input "12:15"
click at [834, 315] on input "00:00" at bounding box center [848, 314] width 93 height 21
click at [873, 344] on select "00 01 02 03 04 05 06 07 08 09 10 11 12 13 14 15 16 17 18 19 20 21 22 23" at bounding box center [872, 341] width 23 height 21
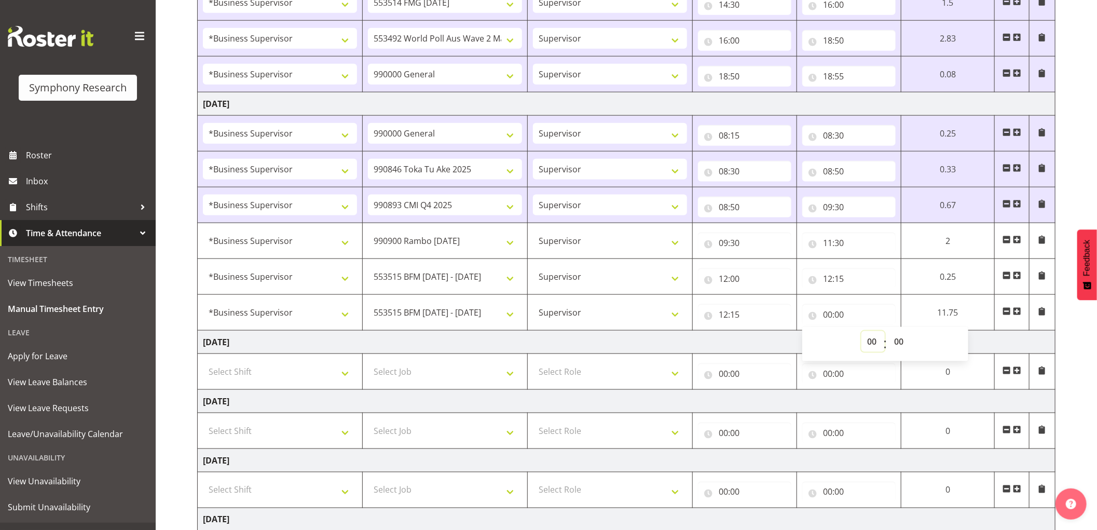
select select "14"
click at [861, 333] on select "00 01 02 03 04 05 06 07 08 09 10 11 12 13 14 15 16 17 18 19 20 21 22 23" at bounding box center [872, 341] width 23 height 21
select select
type input "14:00"
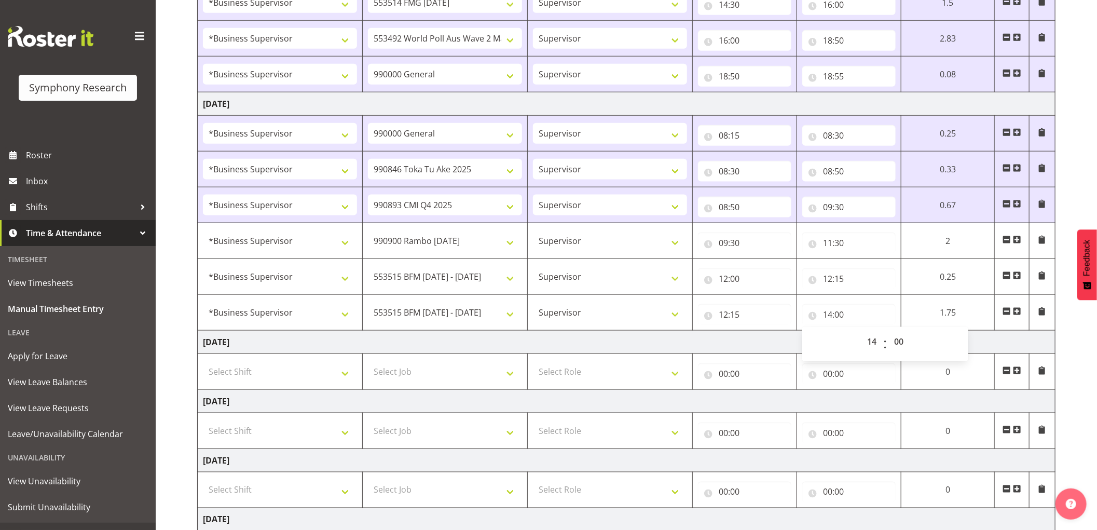
click at [1015, 314] on span at bounding box center [1017, 311] width 8 height 8
select select
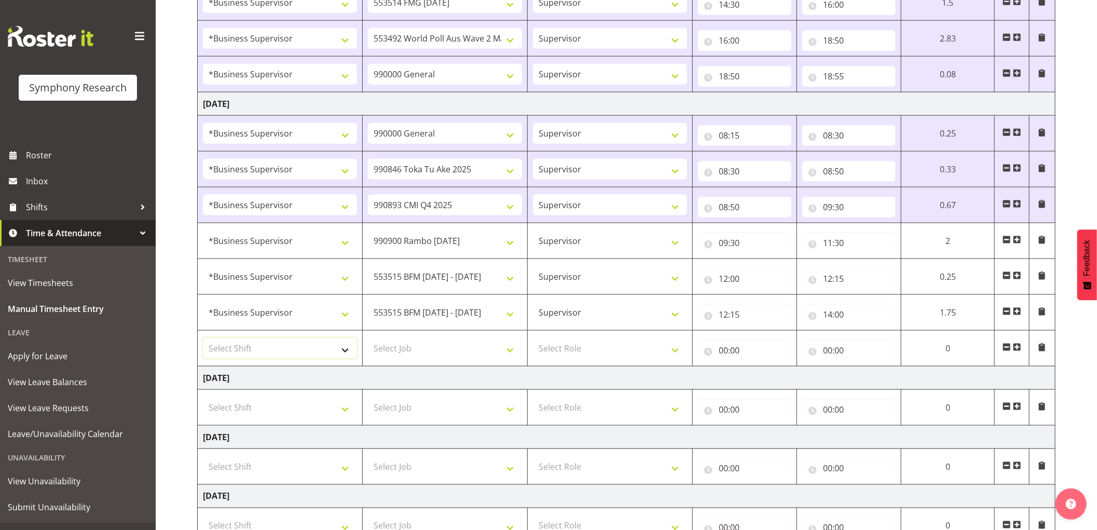
click at [309, 353] on select "Select Shift !!Weekend Residential (Roster IT Shift Label) *Business 9/10am ~ 4…" at bounding box center [280, 348] width 154 height 21
select select "1607"
click at [203, 339] on select "Select Shift !!Weekend Residential (Roster IT Shift Label) *Business 9/10am ~ 4…" at bounding box center [280, 348] width 154 height 21
select select
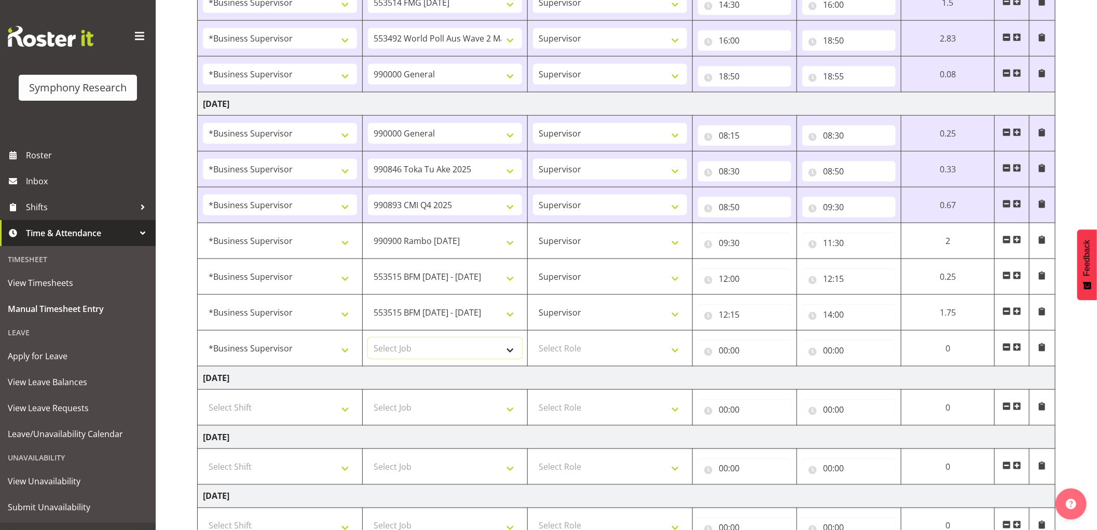
click at [458, 356] on select "Select Job 550060 IF Admin 553492 World Poll Aus Wave 2 Main 2025 553493 World …" at bounding box center [445, 348] width 154 height 21
click at [447, 349] on select "Select Job 550060 IF Admin 553492 World Poll Aus Wave 2 Main 2025 553493 World …" at bounding box center [445, 348] width 154 height 21
select select "10730"
click at [368, 339] on select "Select Job 550060 IF Admin 553492 World Poll Aus Wave 2 Main 2025 553493 World …" at bounding box center [445, 348] width 154 height 21
select select
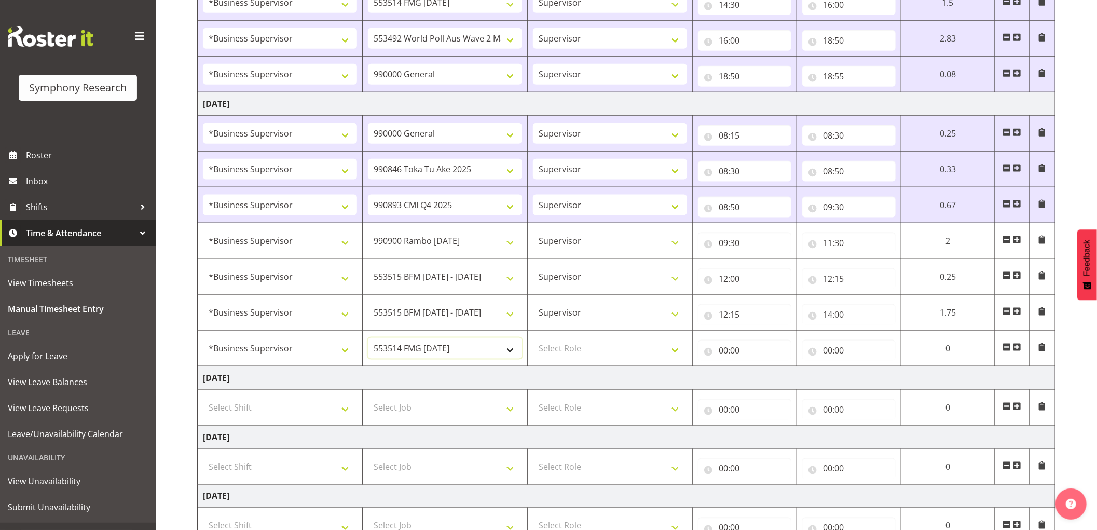
select select
click at [567, 353] on select "Select Role Supervisor Interviewing Briefing" at bounding box center [610, 348] width 154 height 21
select select "45"
click at [533, 339] on select "Select Role Supervisor Interviewing Briefing" at bounding box center [610, 348] width 154 height 21
select select
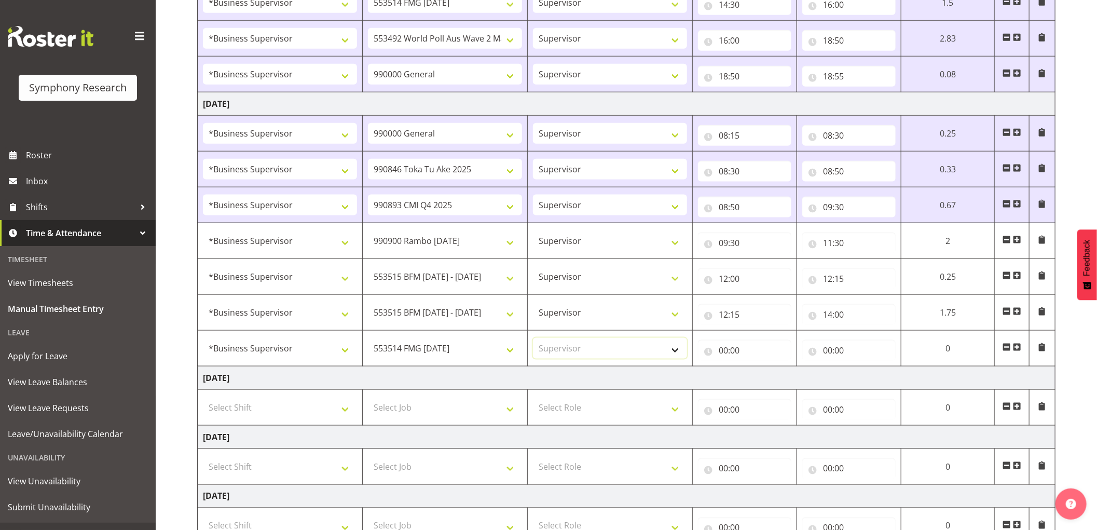
select select
click at [728, 351] on input "00:00" at bounding box center [744, 350] width 93 height 21
click at [773, 382] on select "00 01 02 03 04 05 06 07 08 09 10 11 12 13 14 15 16 17 18 19 20 21 22 23" at bounding box center [768, 377] width 23 height 21
click at [757, 368] on select "00 01 02 03 04 05 06 07 08 09 10 11 12 13 14 15 16 17 18 19 20 21 22 23" at bounding box center [768, 377] width 23 height 21
click at [773, 382] on select "00 01 02 03 04 05 06 07 08 09 10 11 12 13 14 15 16 17 18 19 20 21 22 23" at bounding box center [768, 377] width 23 height 21
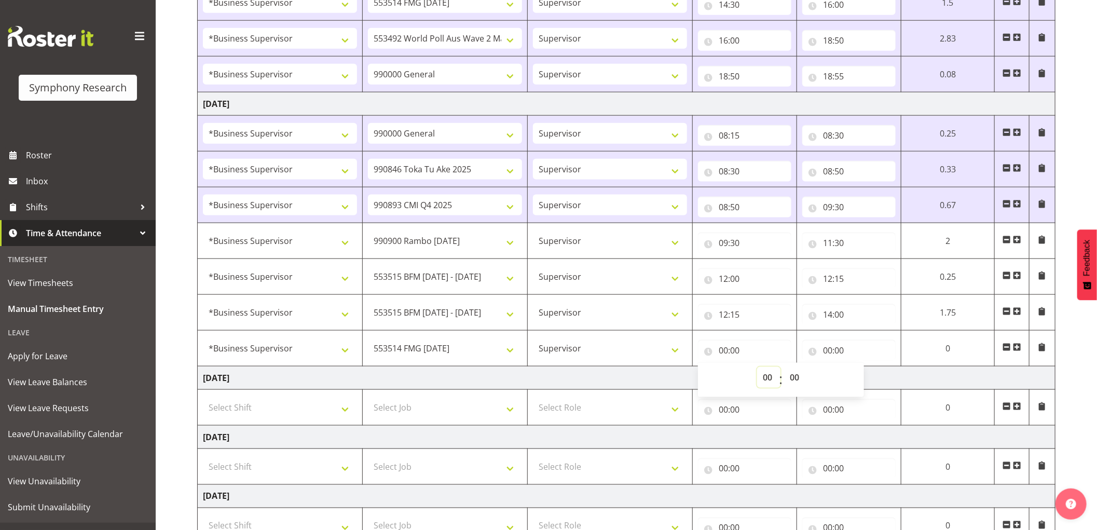
select select "14"
click at [757, 368] on select "00 01 02 03 04 05 06 07 08 09 10 11 12 13 14 15 16 17 18 19 20 21 22 23" at bounding box center [768, 377] width 23 height 21
select select
type input "14:00"
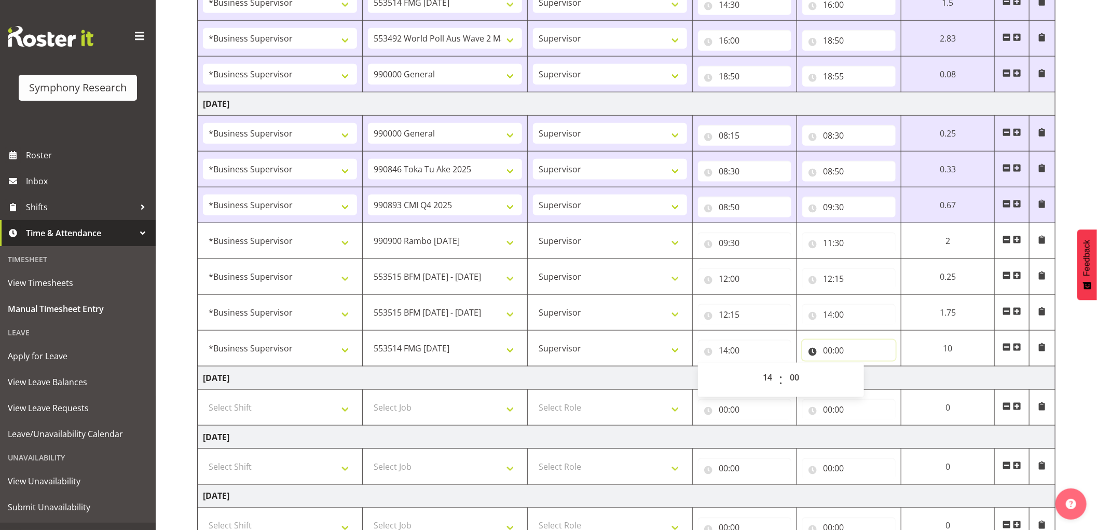
click at [826, 351] on input "00:00" at bounding box center [848, 350] width 93 height 21
click at [873, 377] on select "00 01 02 03 04 05 06 07 08 09 10 11 12 13 14 15 16 17 18 19 20 21 22 23" at bounding box center [872, 377] width 23 height 21
select select "15"
click at [861, 368] on select "00 01 02 03 04 05 06 07 08 09 10 11 12 13 14 15 16 17 18 19 20 21 22 23" at bounding box center [872, 377] width 23 height 21
select select
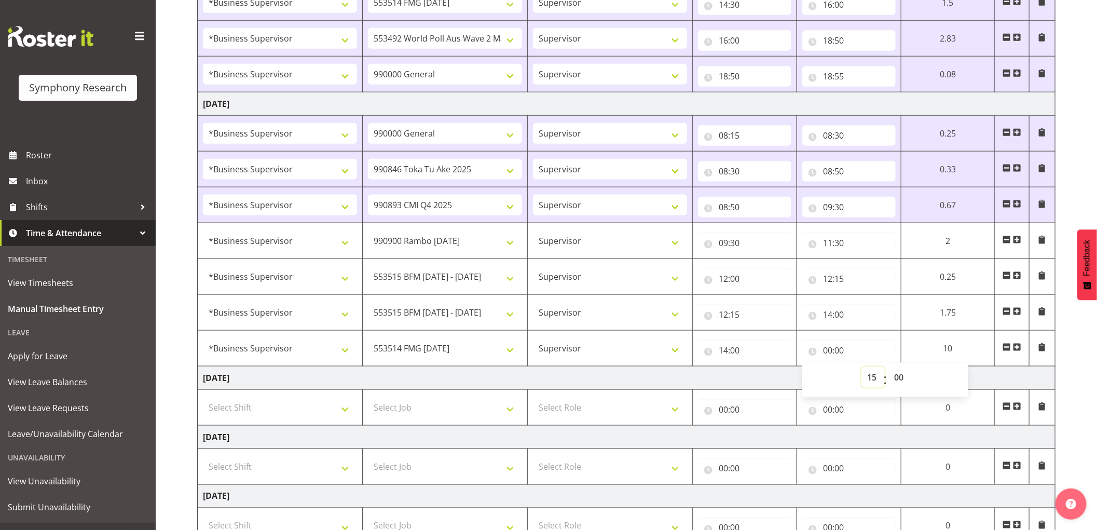
select select
type input "15:00"
click at [893, 377] on select "00 01 02 03 04 05 06 07 08 09 10 11 12 13 14 15 16 17 18 19 20 21 22 23 24 25 2…" at bounding box center [899, 377] width 23 height 21
select select "20"
click at [888, 368] on select "00 01 02 03 04 05 06 07 08 09 10 11 12 13 14 15 16 17 18 19 20 21 22 23 24 25 2…" at bounding box center [899, 377] width 23 height 21
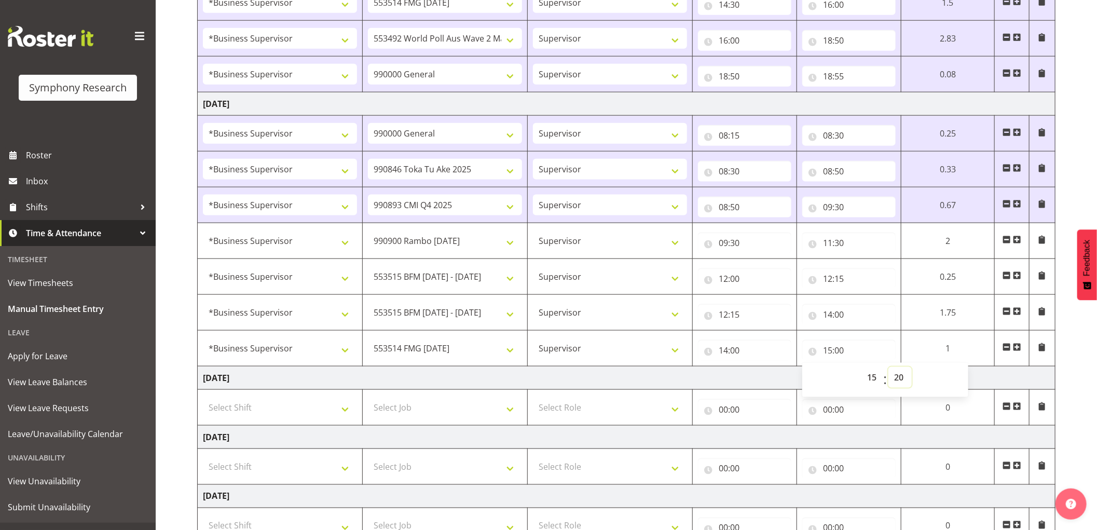
select select
type input "15:20"
click at [1015, 346] on span at bounding box center [1017, 347] width 8 height 8
select select
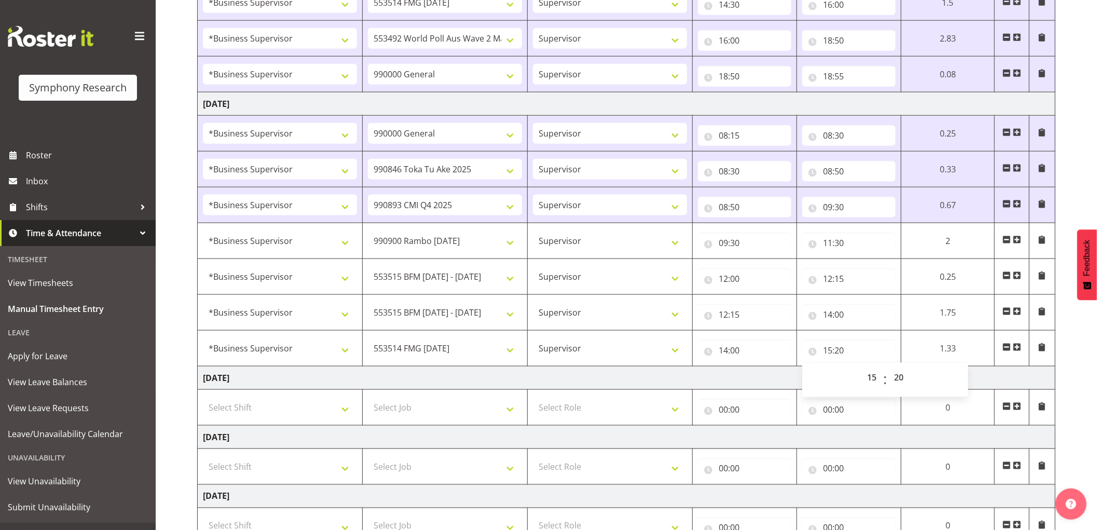
select select
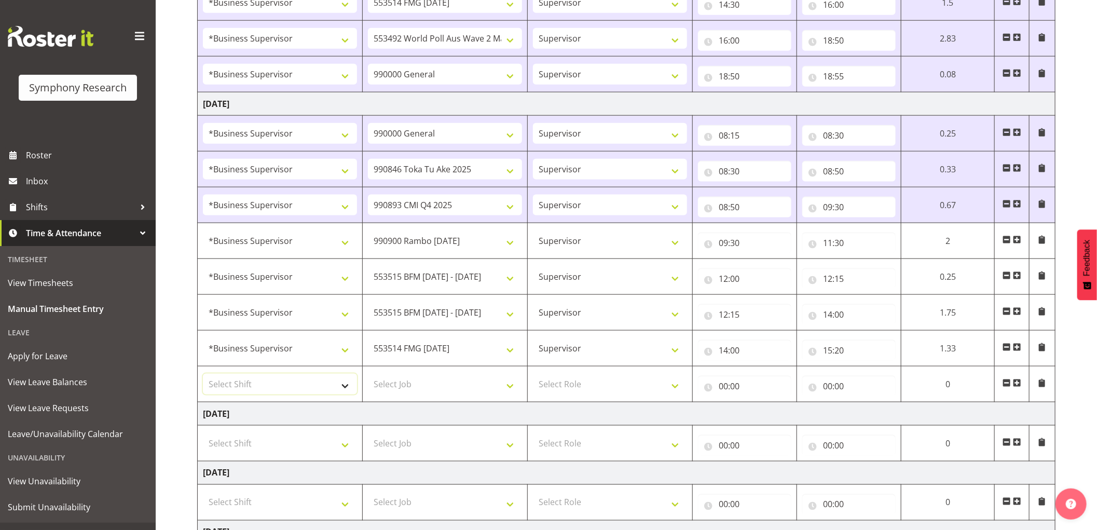
click at [308, 382] on select "Select Shift !!Weekend Residential (Roster IT Shift Label) *Business 9/10am ~ 4…" at bounding box center [280, 384] width 154 height 21
select select "1607"
click at [203, 375] on select "Select Shift !!Weekend Residential (Roster IT Shift Label) *Business 9/10am ~ 4…" at bounding box center [280, 384] width 154 height 21
select select
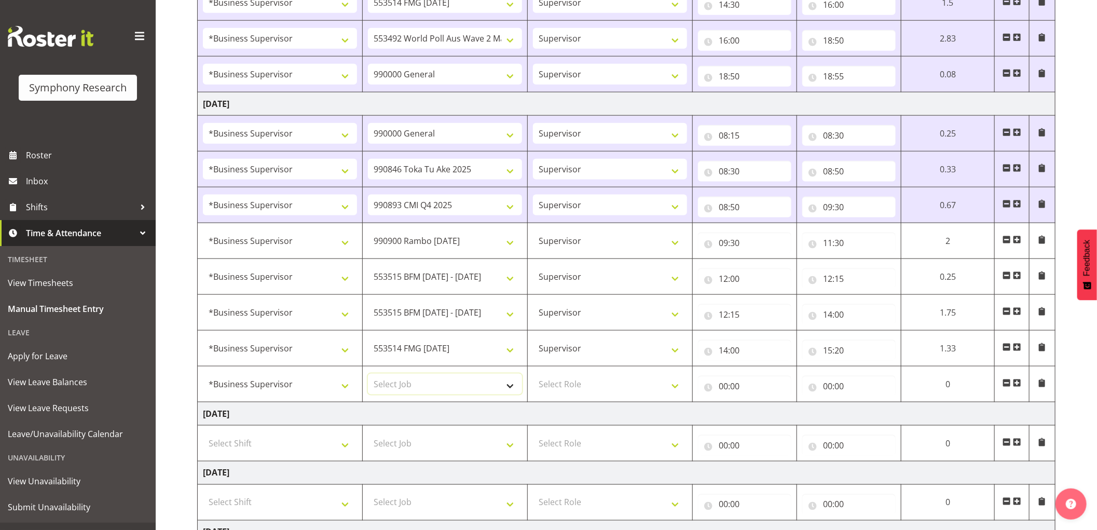
click at [463, 387] on select "Select Job 550060 IF Admin 553492 World Poll Aus Wave 2 Main 2025 553493 World …" at bounding box center [445, 384] width 154 height 21
select select "10499"
click at [368, 375] on select "Select Job 550060 IF Admin 553492 World Poll Aus Wave 2 Main 2025 553493 World …" at bounding box center [445, 384] width 154 height 21
select select
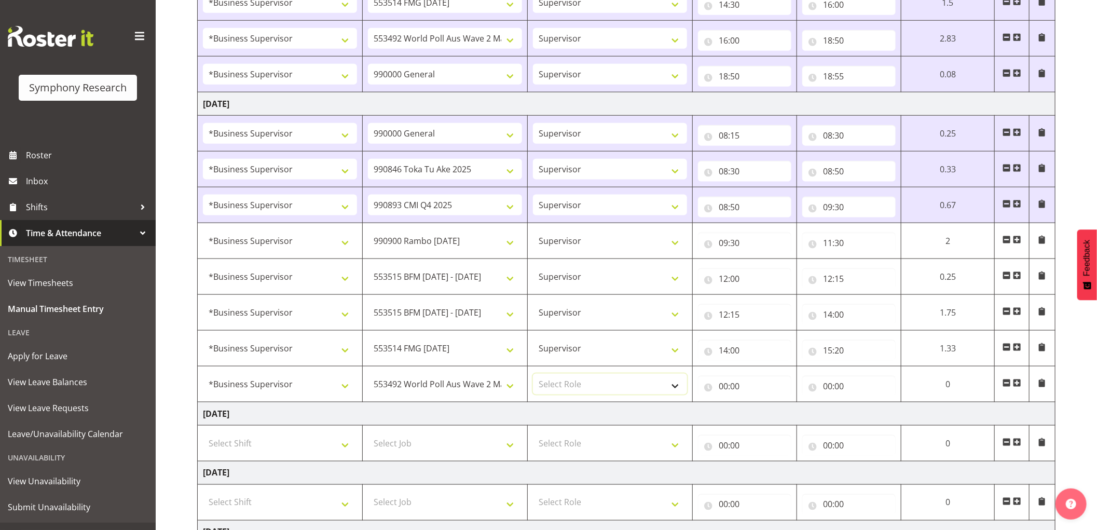
click at [584, 388] on select "Select Role Supervisor Interviewing Briefing" at bounding box center [610, 384] width 154 height 21
select select "45"
click at [533, 375] on select "Select Role Supervisor Interviewing Briefing" at bounding box center [610, 384] width 154 height 21
select select
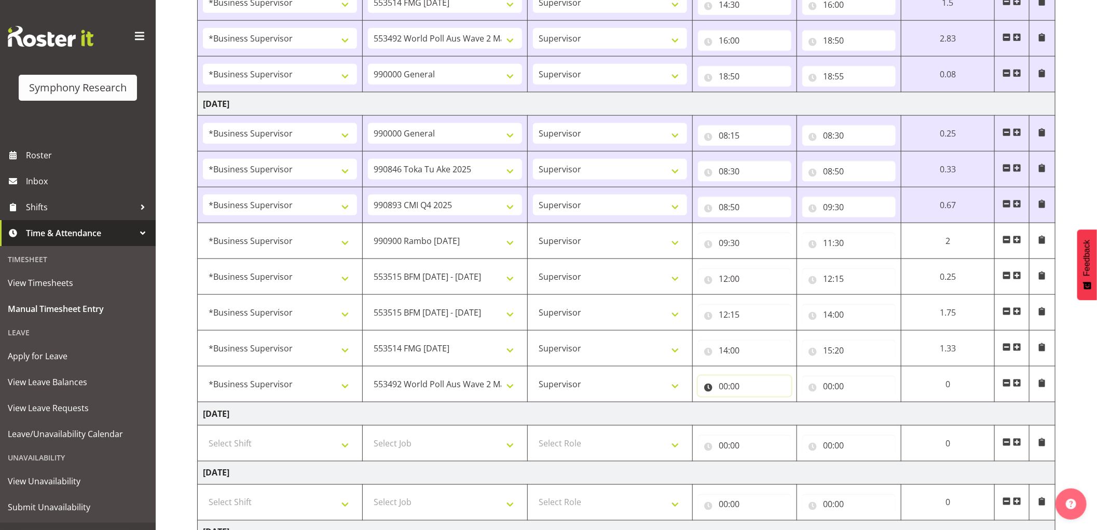
click at [725, 386] on input "00:00" at bounding box center [744, 386] width 93 height 21
click at [762, 413] on select "00 01 02 03 04 05 06 07 08 09 10 11 12 13 14 15 16 17 18 19 20 21 22 23" at bounding box center [768, 413] width 23 height 21
select select "15"
click at [757, 404] on select "00 01 02 03 04 05 06 07 08 09 10 11 12 13 14 15 16 17 18 19 20 21 22 23" at bounding box center [768, 413] width 23 height 21
select select
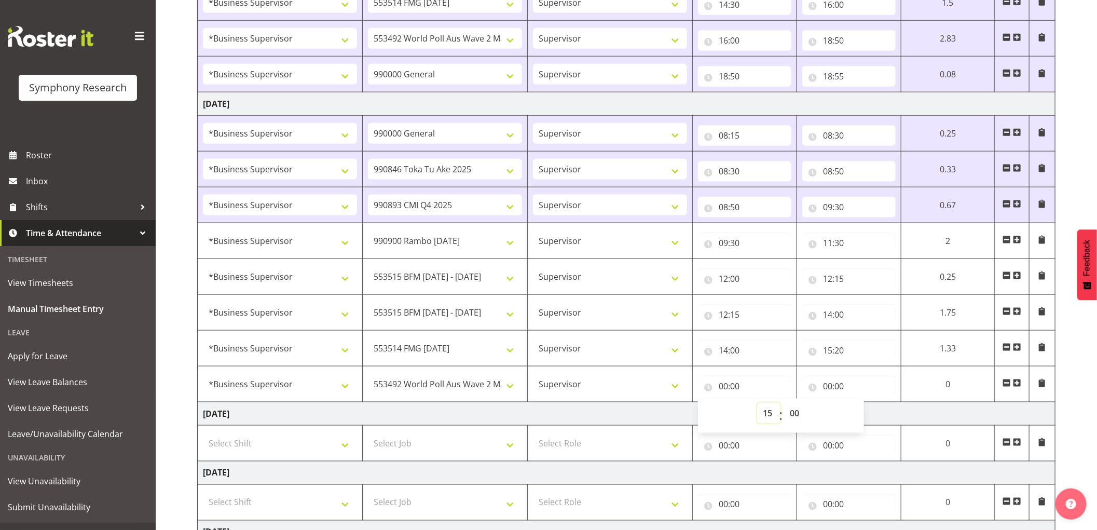
select select
type input "15:00"
click at [795, 414] on select "00 01 02 03 04 05 06 07 08 09 10 11 12 13 14 15 16 17 18 19 20 21 22 23 24 25 2…" at bounding box center [795, 413] width 23 height 21
select select "20"
click at [784, 404] on select "00 01 02 03 04 05 06 07 08 09 10 11 12 13 14 15 16 17 18 19 20 21 22 23 24 25 2…" at bounding box center [795, 413] width 23 height 21
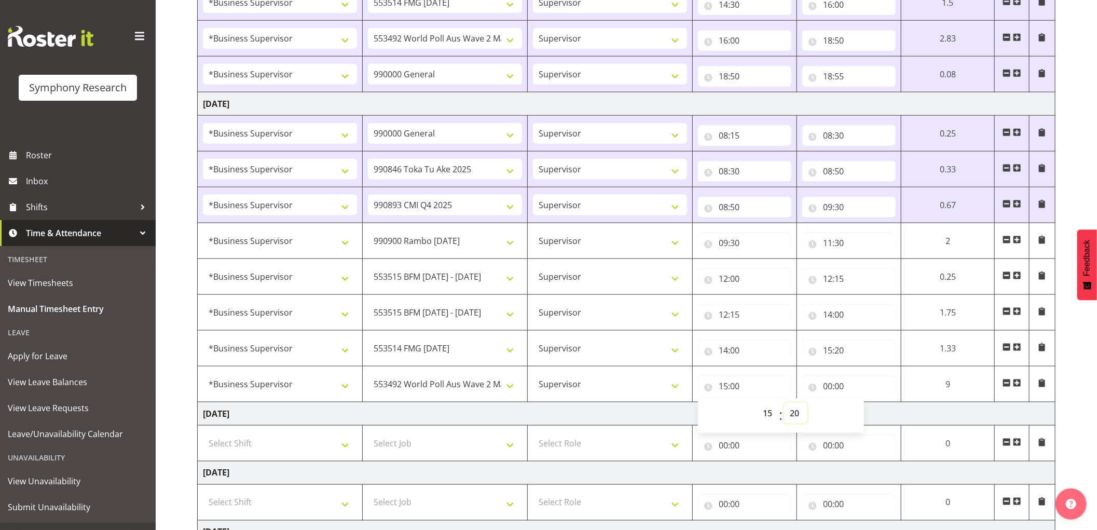
select select
type input "15:20"
click at [829, 388] on input "00:00" at bounding box center [848, 386] width 93 height 21
click at [874, 418] on select "00 01 02 03 04 05 06 07 08 09 10 11 12 13 14 15 16 17 18 19 20 21 22 23" at bounding box center [872, 413] width 23 height 21
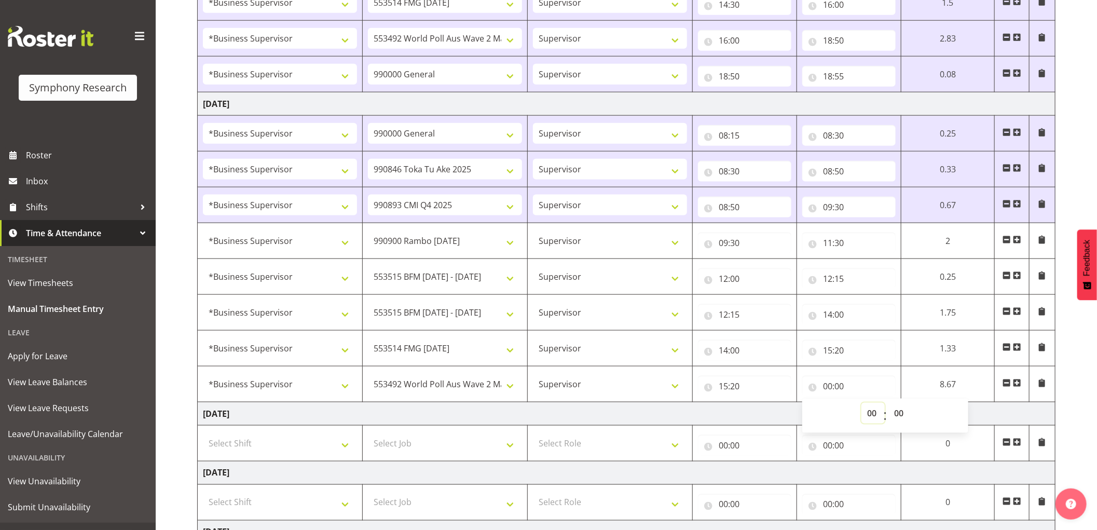
select select "18"
click at [861, 404] on select "00 01 02 03 04 05 06 07 08 09 10 11 12 13 14 15 16 17 18 19 20 21 22 23" at bounding box center [872, 413] width 23 height 21
select select
type input "18:00"
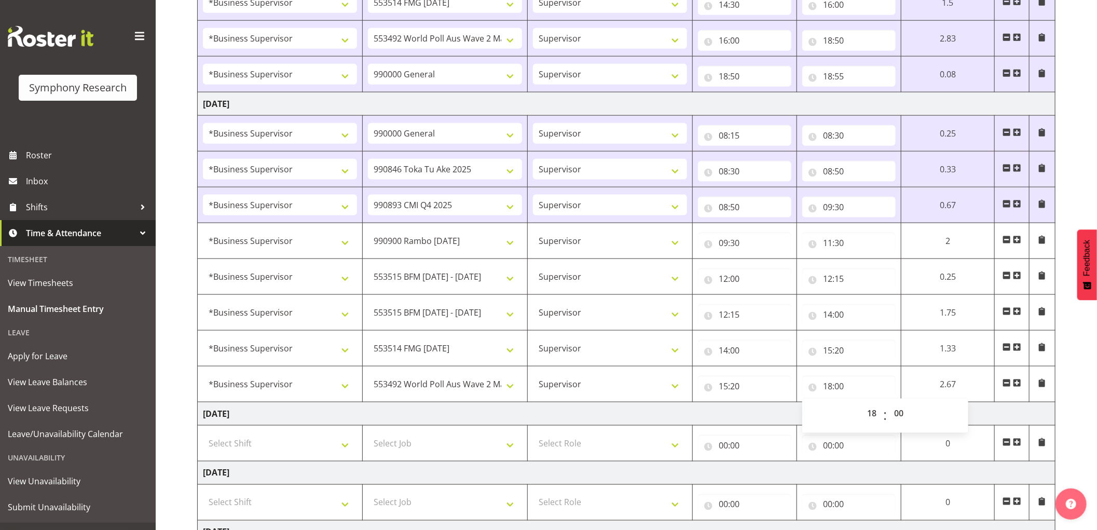
click at [554, 418] on td "[DATE]" at bounding box center [627, 413] width 858 height 23
click at [1018, 385] on span at bounding box center [1017, 383] width 8 height 8
select select
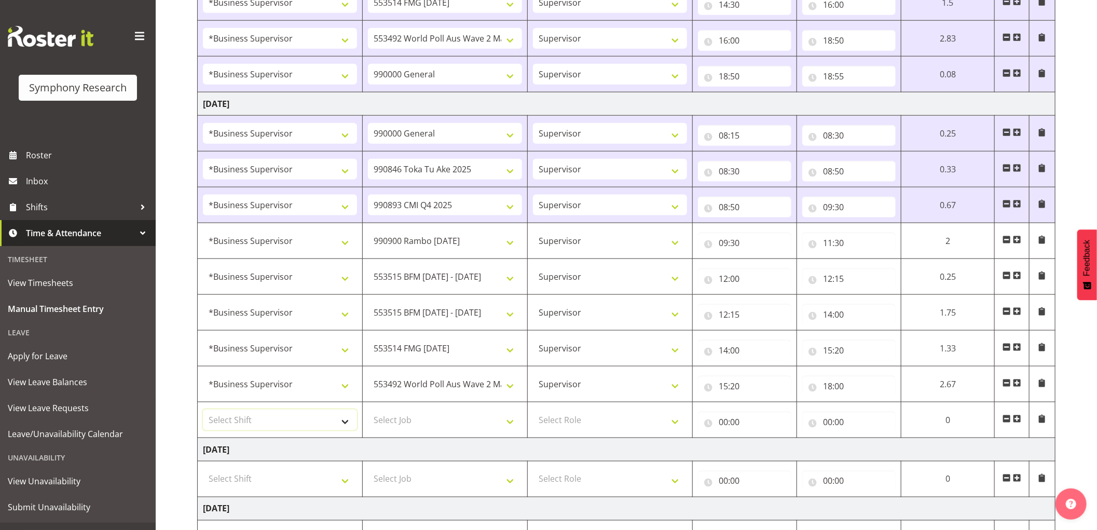
click at [324, 421] on select "Select Shift !!Weekend Residential (Roster IT Shift Label) *Business 9/10am ~ 4…" at bounding box center [280, 419] width 154 height 21
select select "1607"
click at [203, 411] on select "Select Shift !!Weekend Residential (Roster IT Shift Label) *Business 9/10am ~ 4…" at bounding box center [280, 419] width 154 height 21
select select
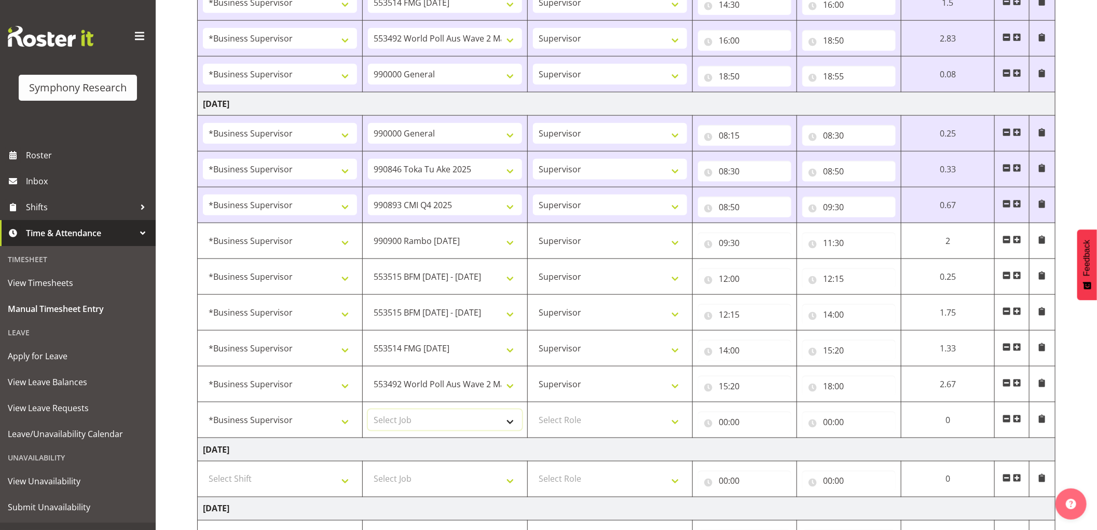
click at [468, 413] on select "Select Job 550060 IF Admin 553492 World Poll Aus Wave 2 Main 2025 553493 World …" at bounding box center [445, 419] width 154 height 21
select select "743"
click at [368, 411] on select "Select Job 550060 IF Admin 553492 World Poll Aus Wave 2 Main 2025 553493 World …" at bounding box center [445, 419] width 154 height 21
select select
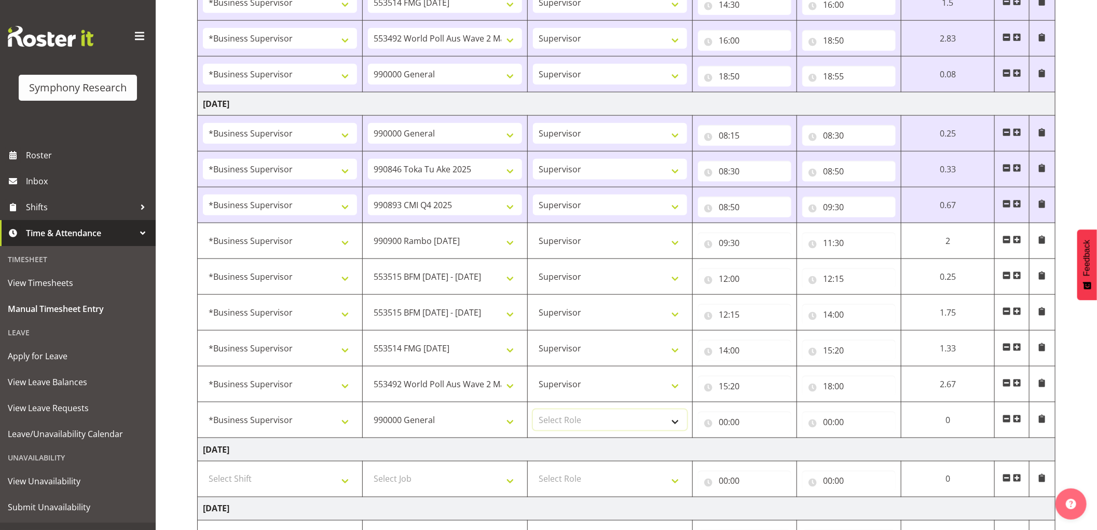
click at [586, 422] on select "Select Role Supervisor Interviewing Briefing" at bounding box center [610, 419] width 154 height 21
select select "45"
click at [533, 411] on select "Select Role Supervisor Interviewing Briefing" at bounding box center [610, 419] width 154 height 21
select select
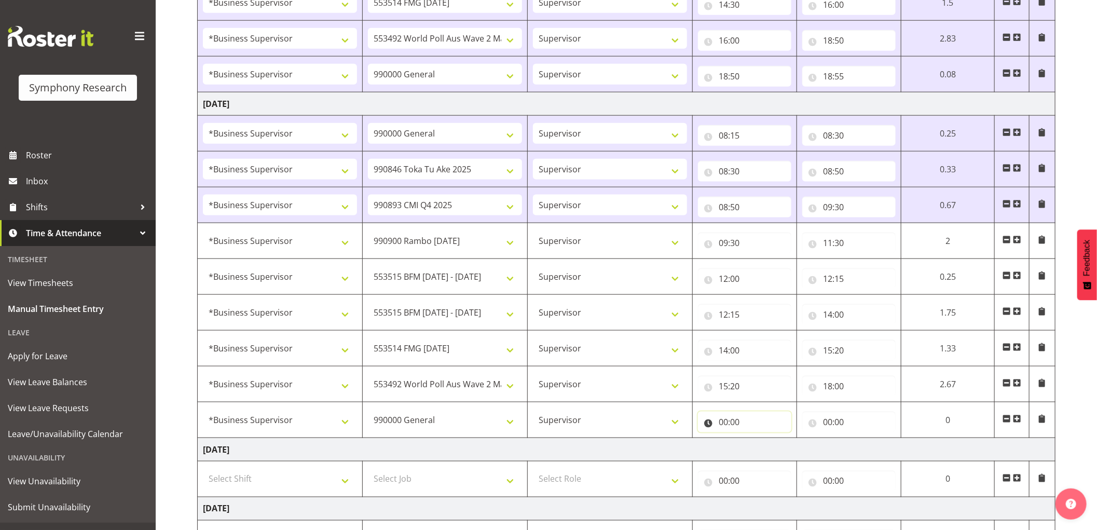
click at [724, 422] on input "00:00" at bounding box center [744, 421] width 93 height 21
click at [766, 454] on select "00 01 02 03 04 05 06 07 08 09 10 11 12 13 14 15 16 17 18 19 20 21 22 23" at bounding box center [768, 448] width 23 height 21
select select "18"
click at [757, 440] on select "00 01 02 03 04 05 06 07 08 09 10 11 12 13 14 15 16 17 18 19 20 21 22 23" at bounding box center [768, 448] width 23 height 21
select select
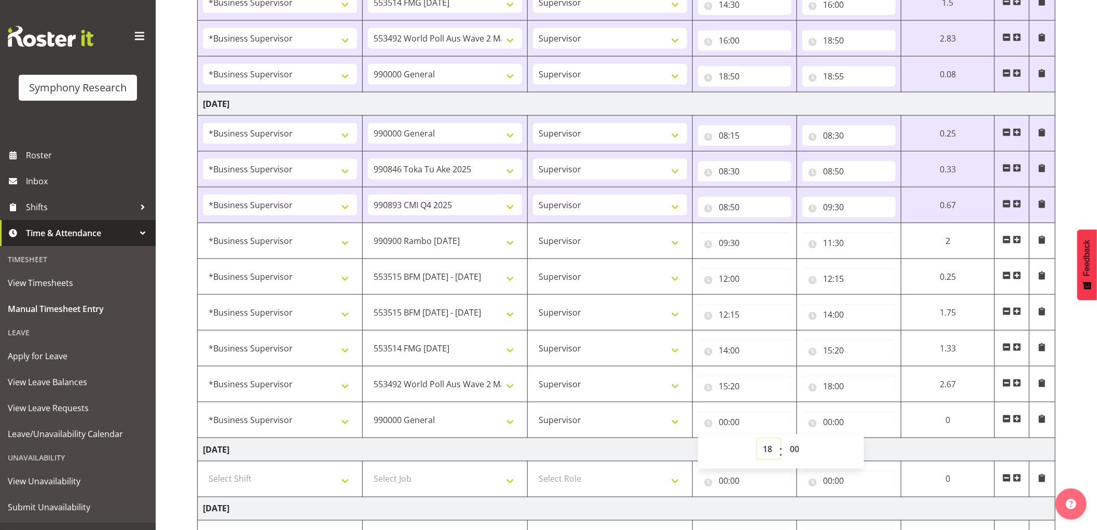
select select
type input "18:00"
click at [824, 422] on input "00:00" at bounding box center [848, 421] width 93 height 21
click at [873, 448] on select "00 01 02 03 04 05 06 07 08 09 10 11 12 13 14 15 16 17 18 19 20 21 22 23" at bounding box center [872, 448] width 23 height 21
select select "18"
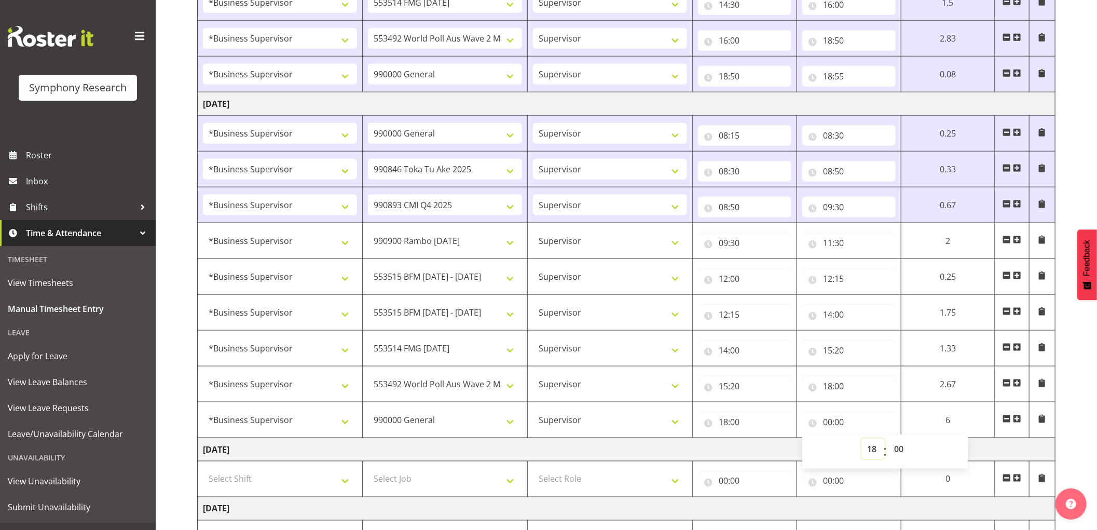
click at [861, 440] on select "00 01 02 03 04 05 06 07 08 09 10 11 12 13 14 15 16 17 18 19 20 21 22 23" at bounding box center [872, 448] width 23 height 21
click at [896, 448] on select "00 01 02 03 04 05 06 07 08 09 10 11 12 13 14 15 16 17 18 19 20 21 22 23 24 25 2…" at bounding box center [899, 448] width 23 height 21
click at [888, 440] on select "00 01 02 03 04 05 06 07 08 09 10 11 12 13 14 15 16 17 18 19 20 21 22 23 24 25 2…" at bounding box center [899, 448] width 23 height 21
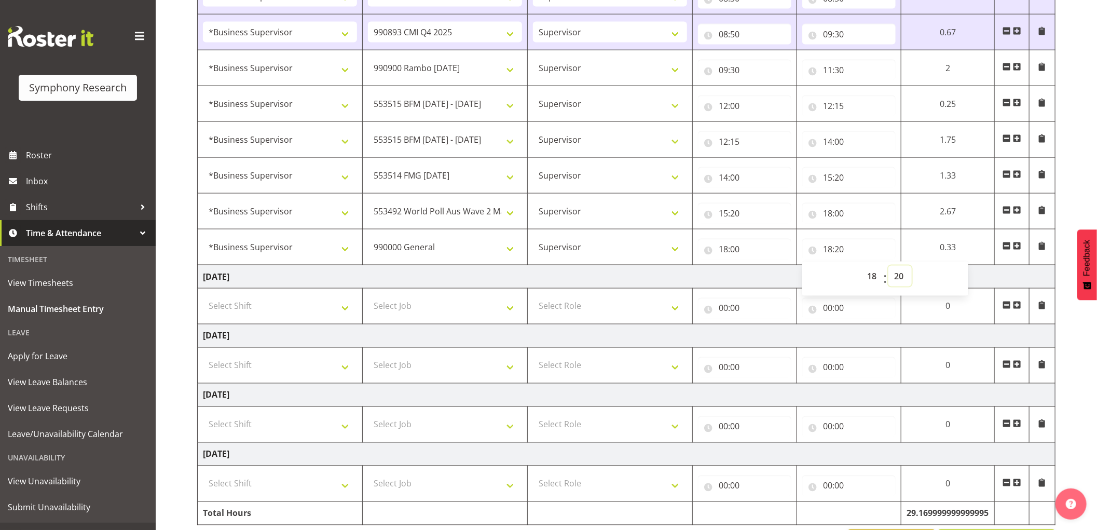
scroll to position [978, 0]
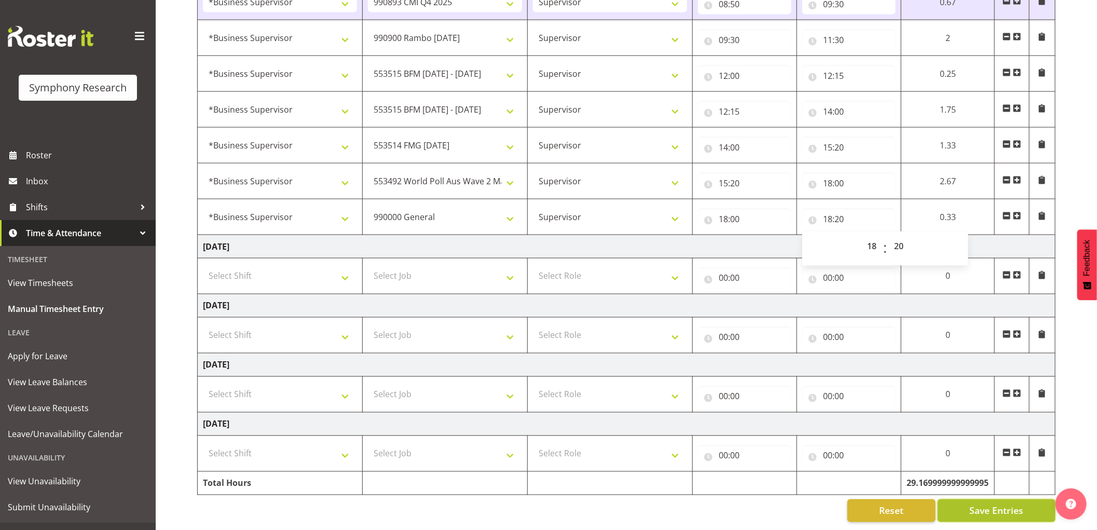
click at [1015, 504] on span "Save Entries" at bounding box center [996, 510] width 54 height 13
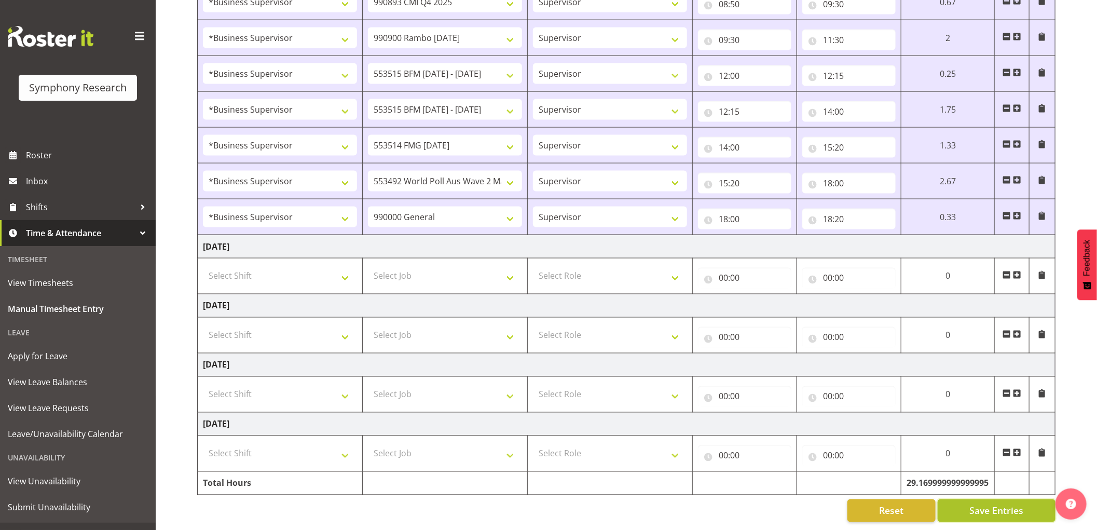
click at [981, 504] on span "Save Entries" at bounding box center [996, 510] width 54 height 13
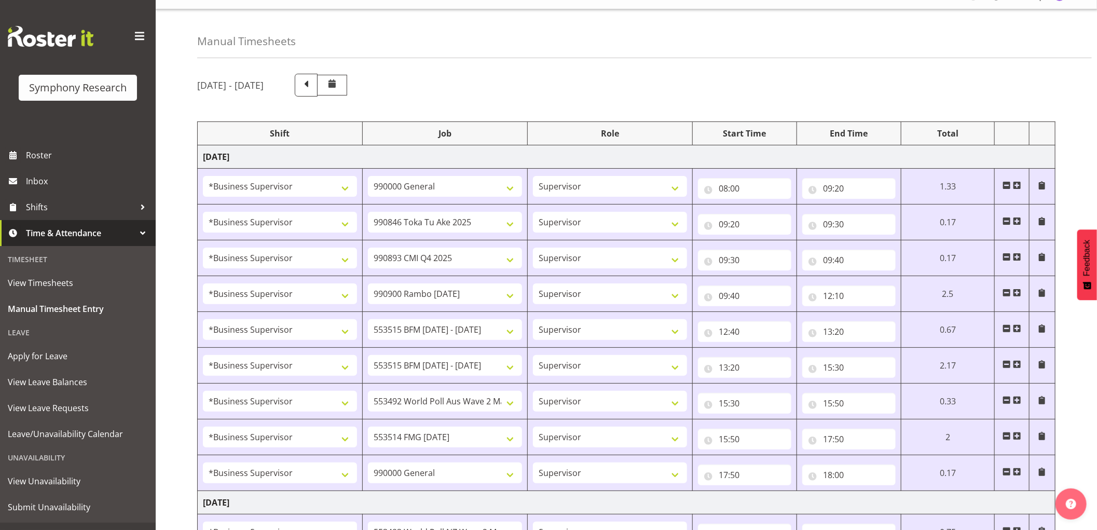
scroll to position [0, 0]
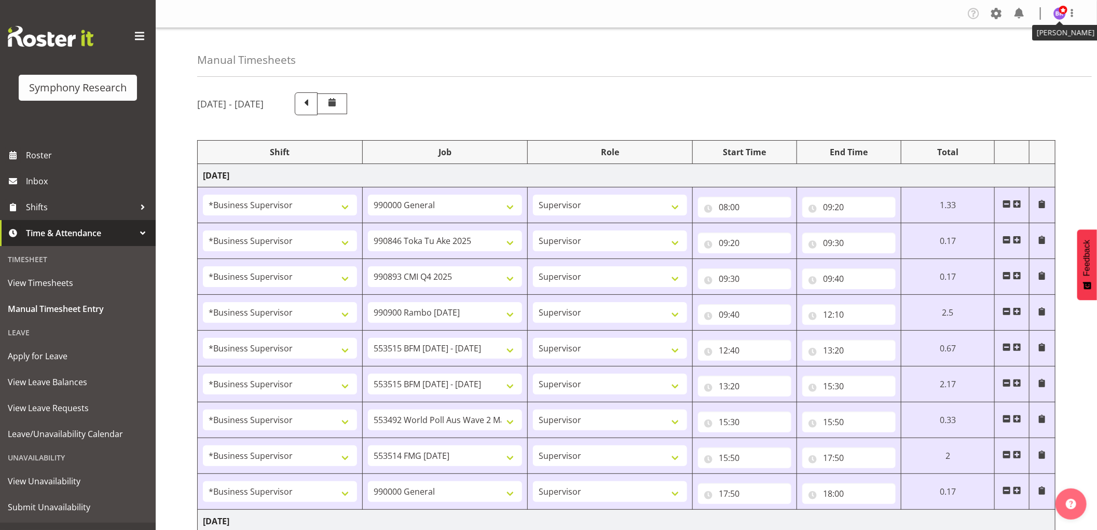
click at [1061, 13] on span at bounding box center [1063, 10] width 8 height 8
click at [1026, 50] on link "Log Out" at bounding box center [1029, 54] width 100 height 19
